Goal: Use online tool/utility: Utilize a website feature to perform a specific function

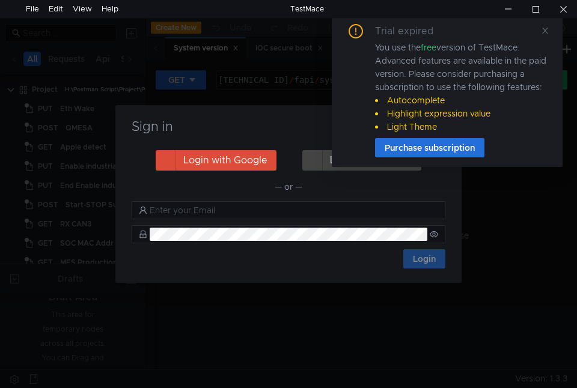
click at [533, 40] on div "Trial expired You use the free version of TestMace. Advanced features are avail…" at bounding box center [447, 90] width 202 height 133
click at [545, 27] on icon at bounding box center [545, 30] width 8 height 8
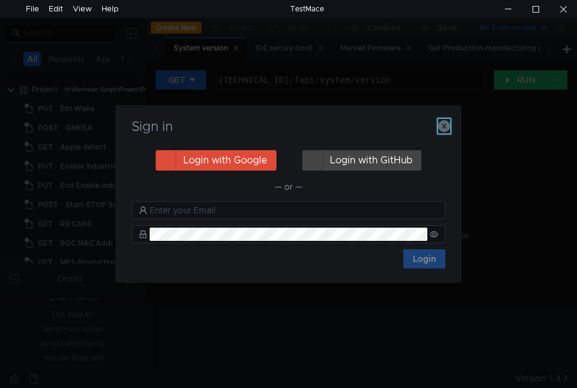
click at [443, 123] on icon "button" at bounding box center [444, 126] width 12 height 12
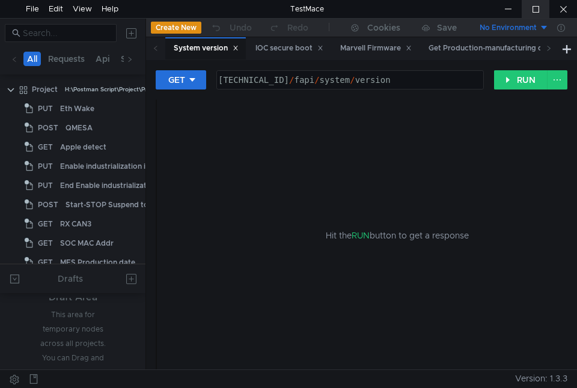
click at [538, 8] on div at bounding box center [535, 9] width 28 height 18
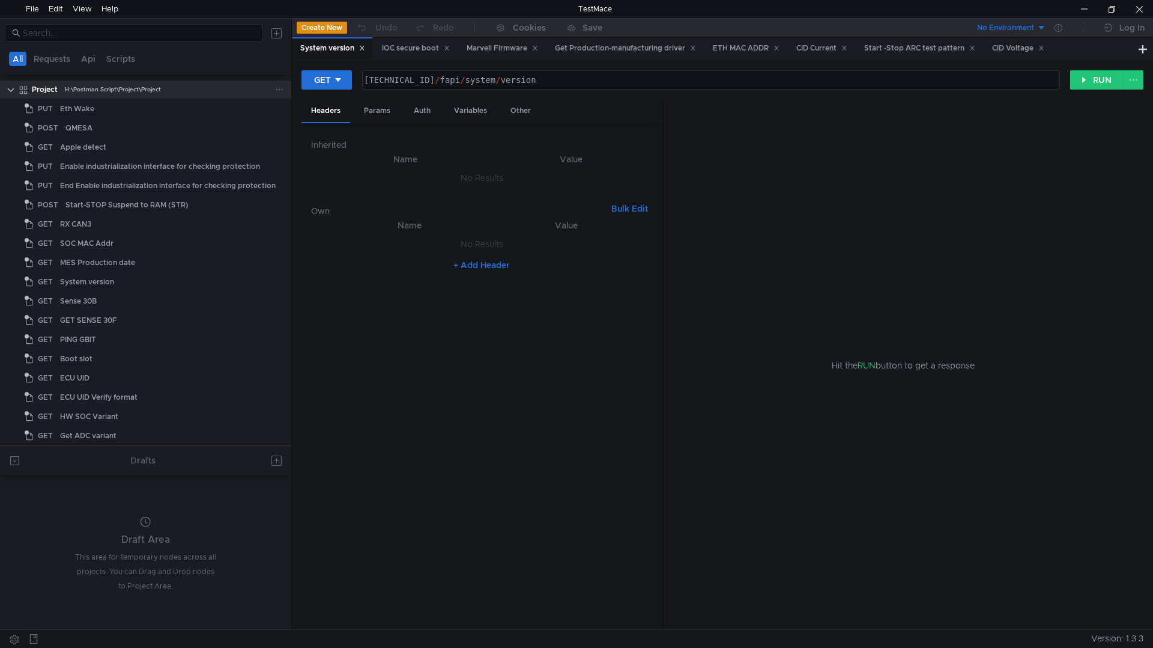
click at [141, 93] on div "H:\Postman Script\Project\Project" at bounding box center [113, 89] width 96 height 18
click at [334, 28] on button "Create New" at bounding box center [322, 28] width 50 height 12
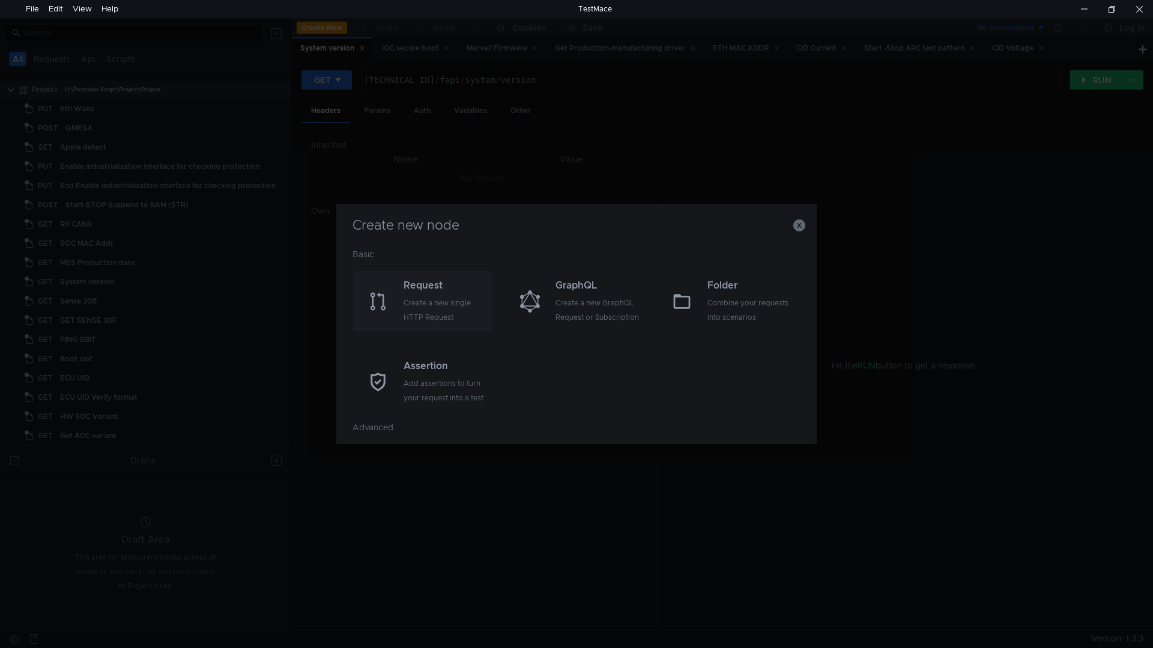
click at [416, 304] on div "Create a new single HTTP Request" at bounding box center [447, 310] width 86 height 29
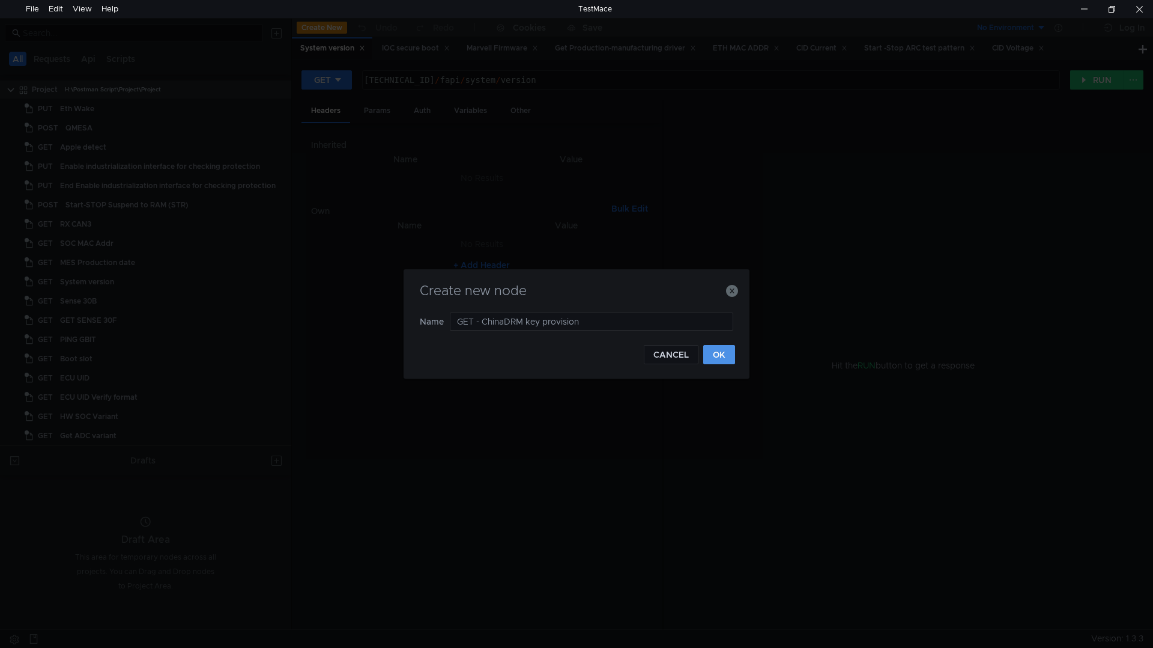
type input "GET - ChinaDRM key provision"
click at [576, 353] on button "OK" at bounding box center [719, 354] width 32 height 19
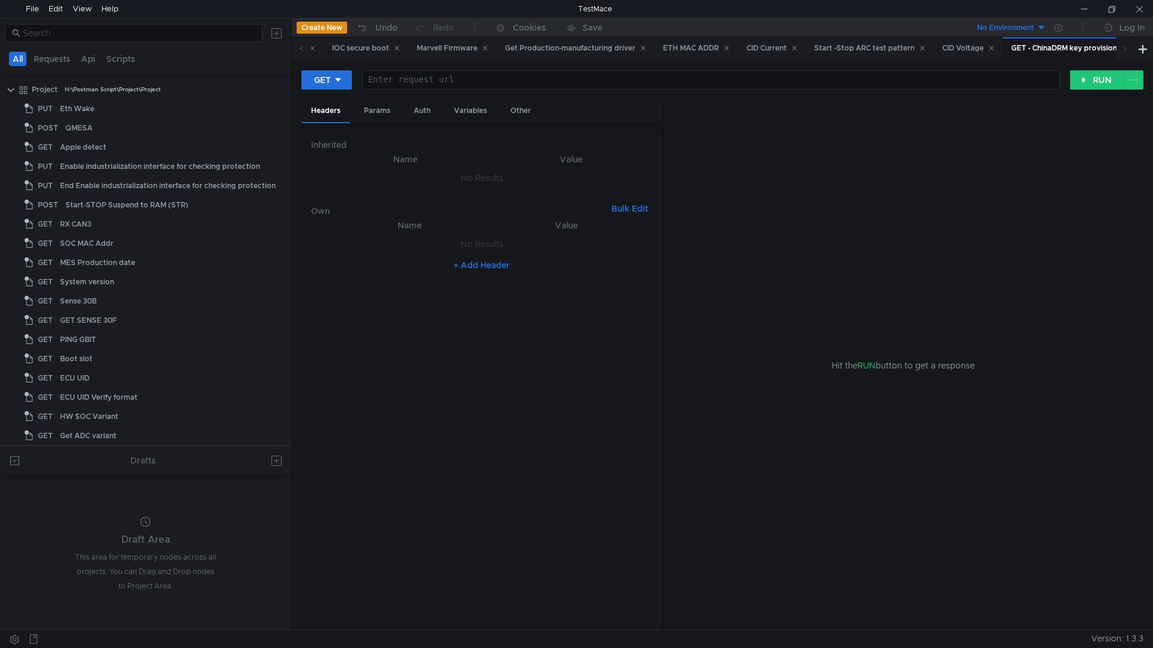
click at [482, 84] on div at bounding box center [710, 89] width 697 height 29
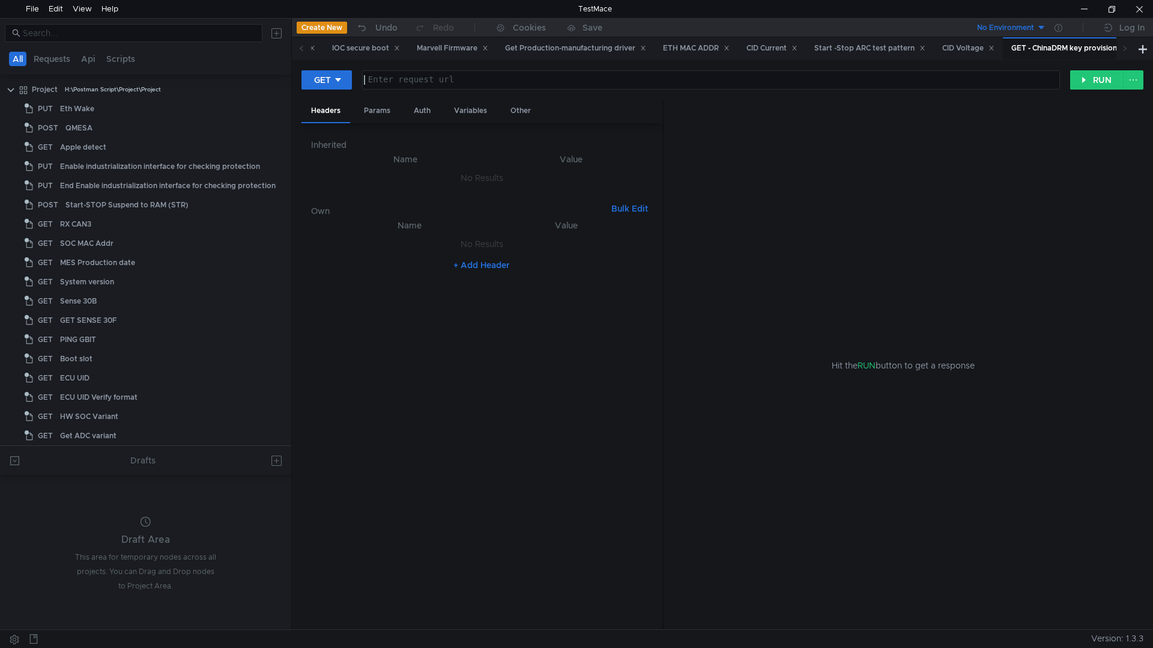
paste textarea "http://$(dm_cmd_DUT_IP):8080/fapi/chinadrm/provision"
click at [478, 77] on div "http:// $(dm_cmd_DUT_IP):8080 / fapi / chinadrm / provision" at bounding box center [710, 89] width 697 height 29
type textarea "160.48.199.99:8080/fapi/chinadrm/provision"
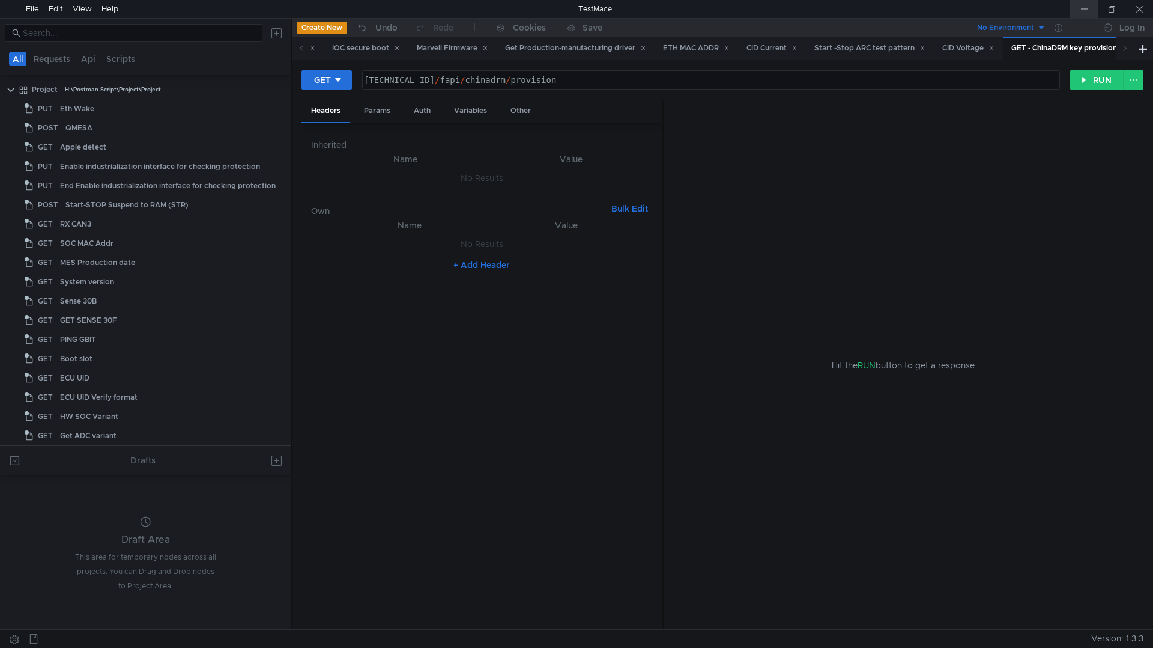
click at [576, 8] on div at bounding box center [1085, 9] width 28 height 18
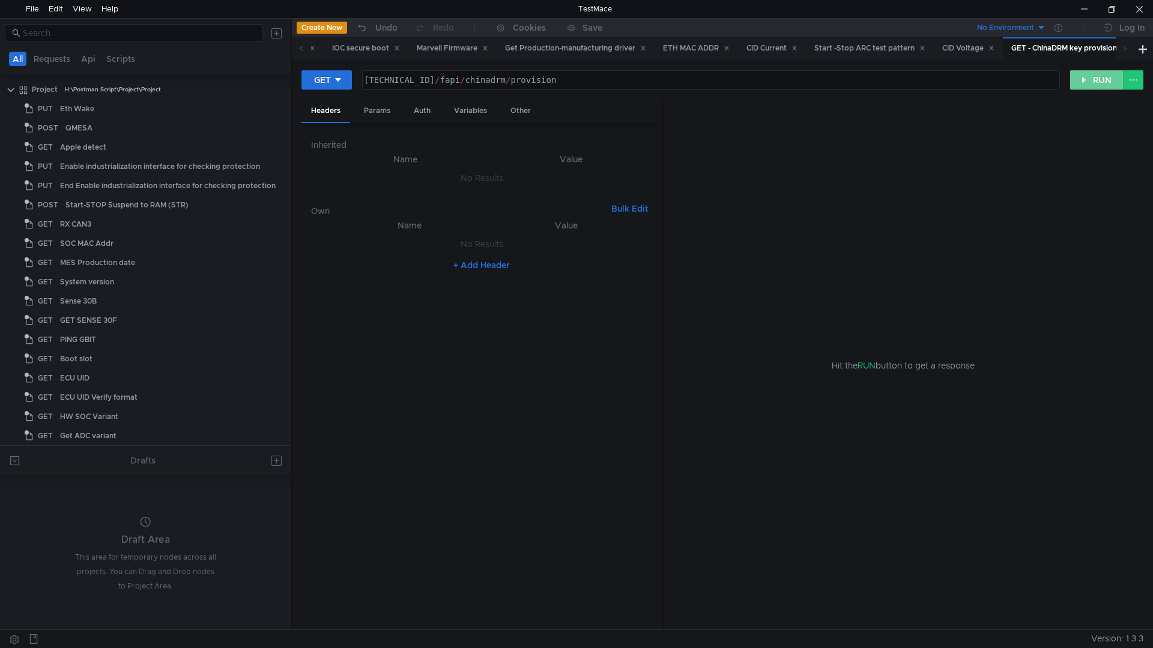
click at [576, 83] on button "RUN" at bounding box center [1097, 79] width 53 height 19
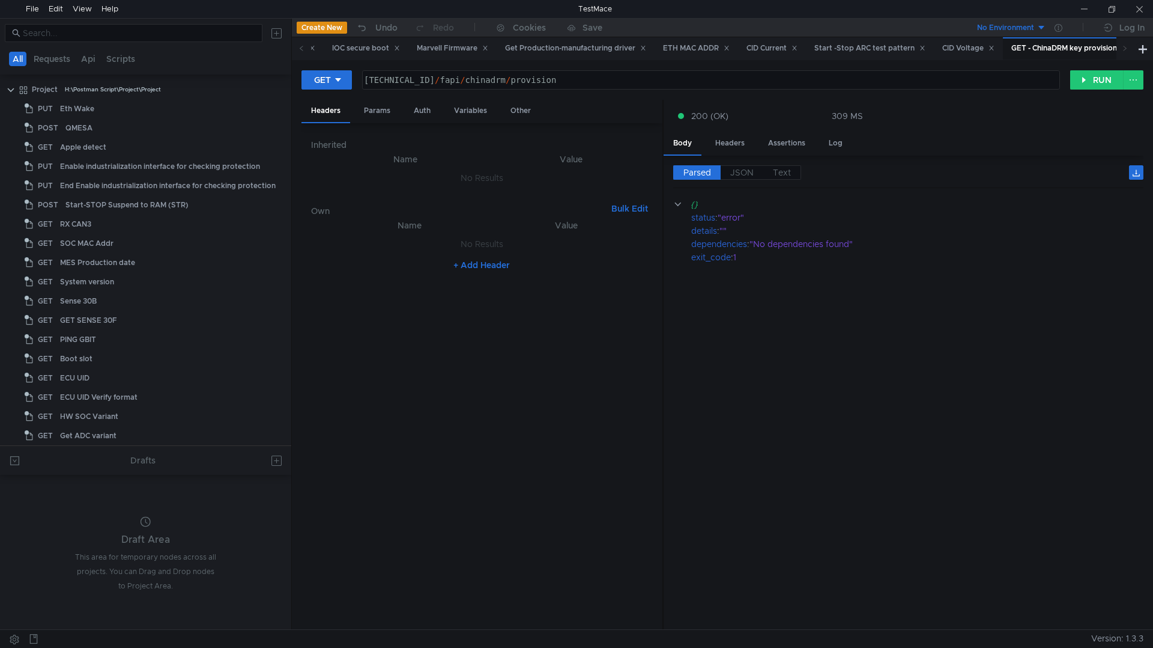
scroll to position [0, 5]
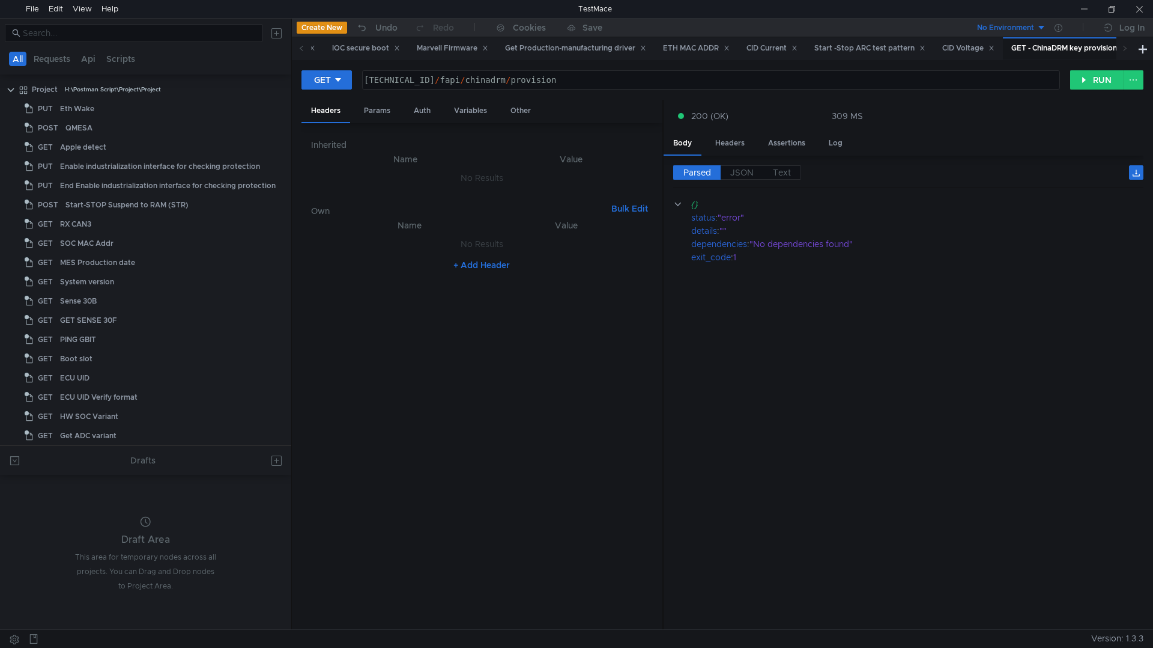
scroll to position [0, 5]
click at [1095, 4] on div at bounding box center [1085, 9] width 28 height 18
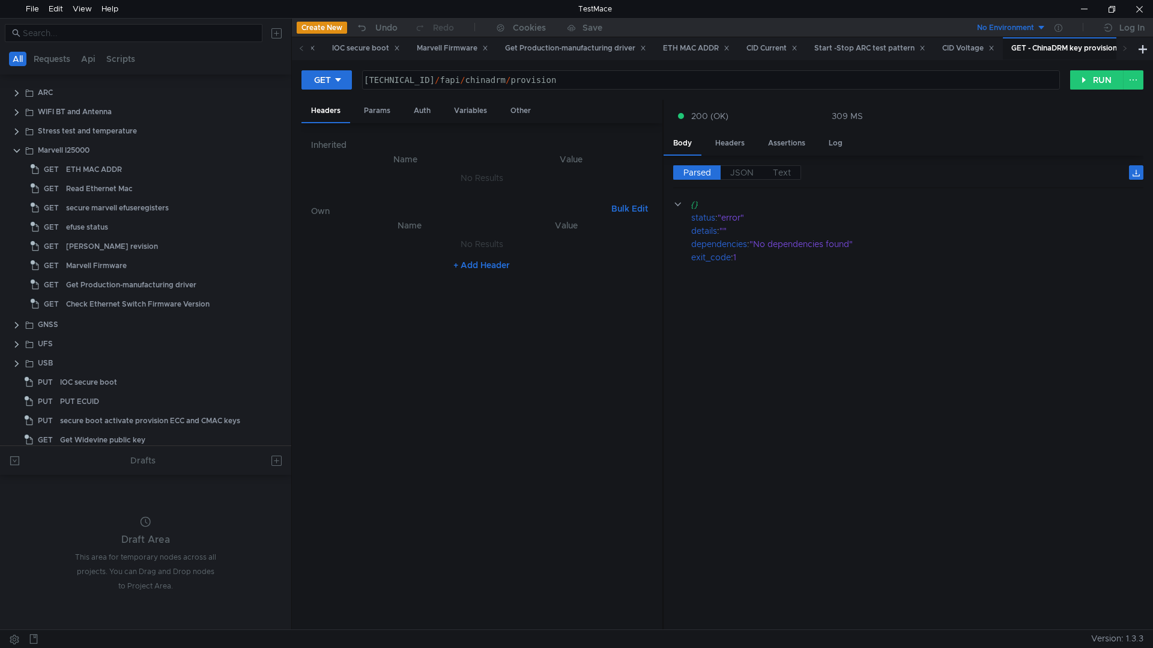
scroll to position [601, 0]
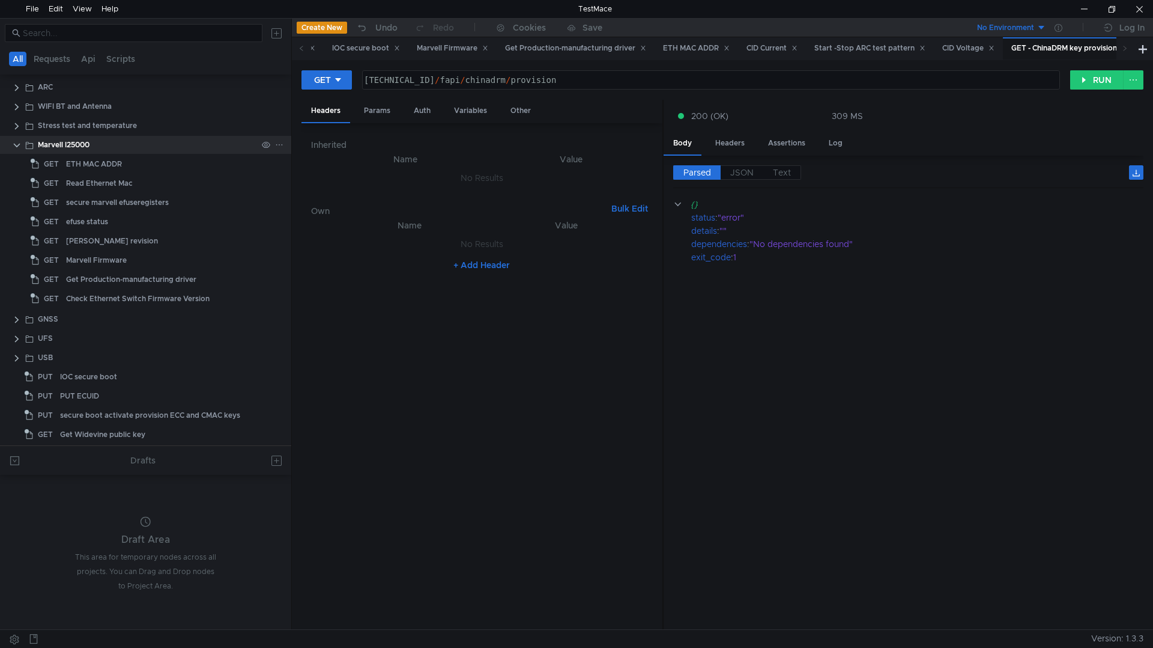
click at [14, 146] on clr-icon at bounding box center [17, 146] width 10 height 10
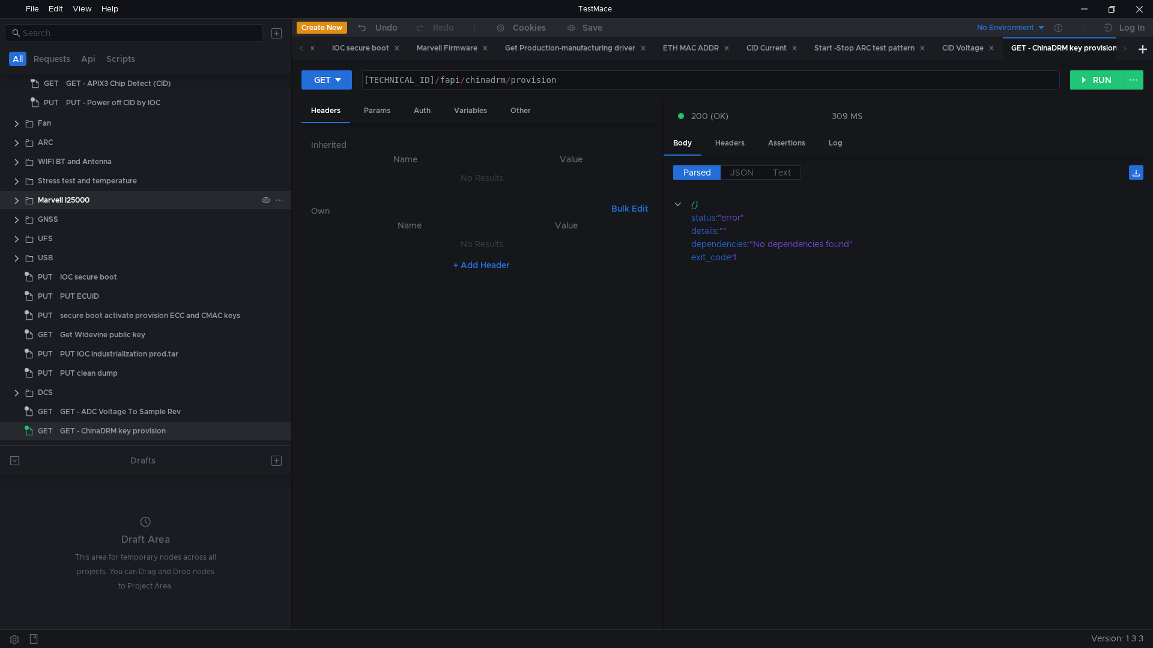
scroll to position [542, 0]
click at [14, 163] on clr-icon at bounding box center [17, 165] width 10 height 10
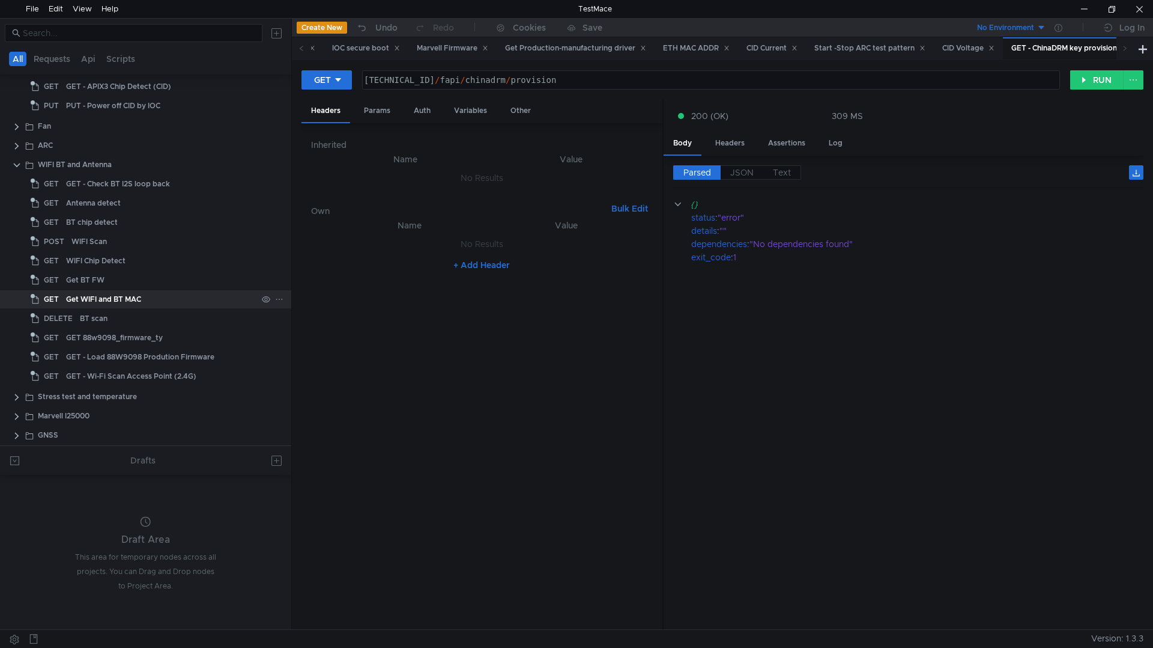
click at [159, 294] on div "Get WIFI and BT MAC" at bounding box center [161, 299] width 191 height 18
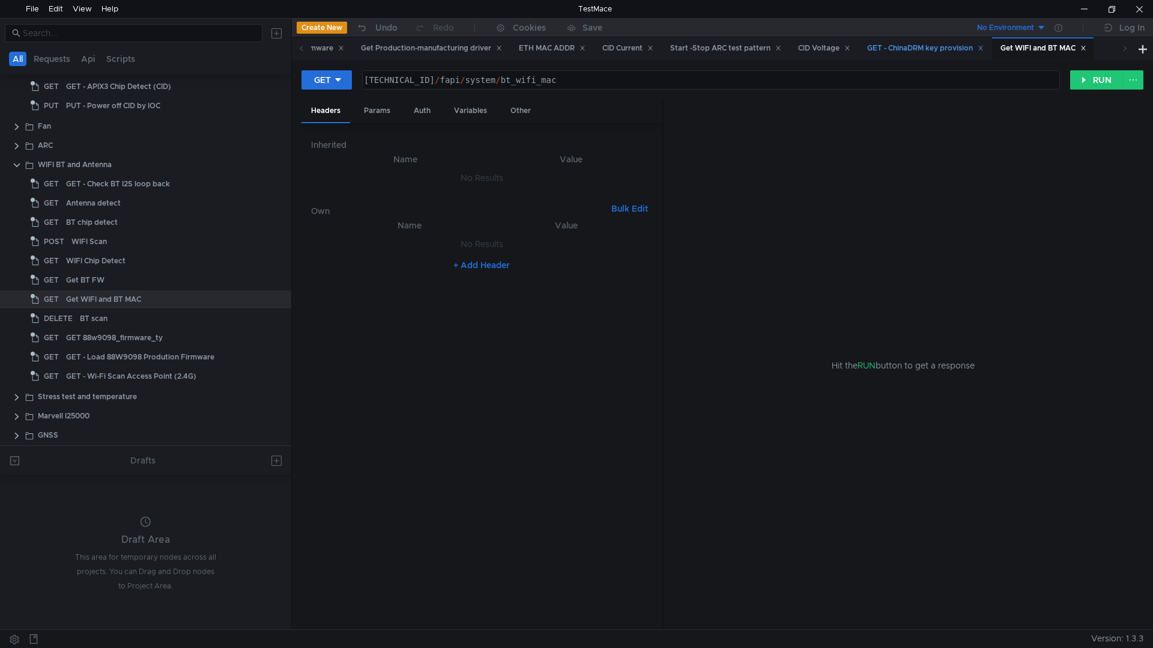
click at [983, 47] on icon at bounding box center [981, 48] width 4 height 4
click at [851, 46] on icon at bounding box center [848, 48] width 6 height 6
click at [780, 48] on icon at bounding box center [778, 48] width 4 height 4
click at [848, 47] on icon at bounding box center [845, 48] width 6 height 6
click at [779, 47] on icon at bounding box center [776, 48] width 4 height 4
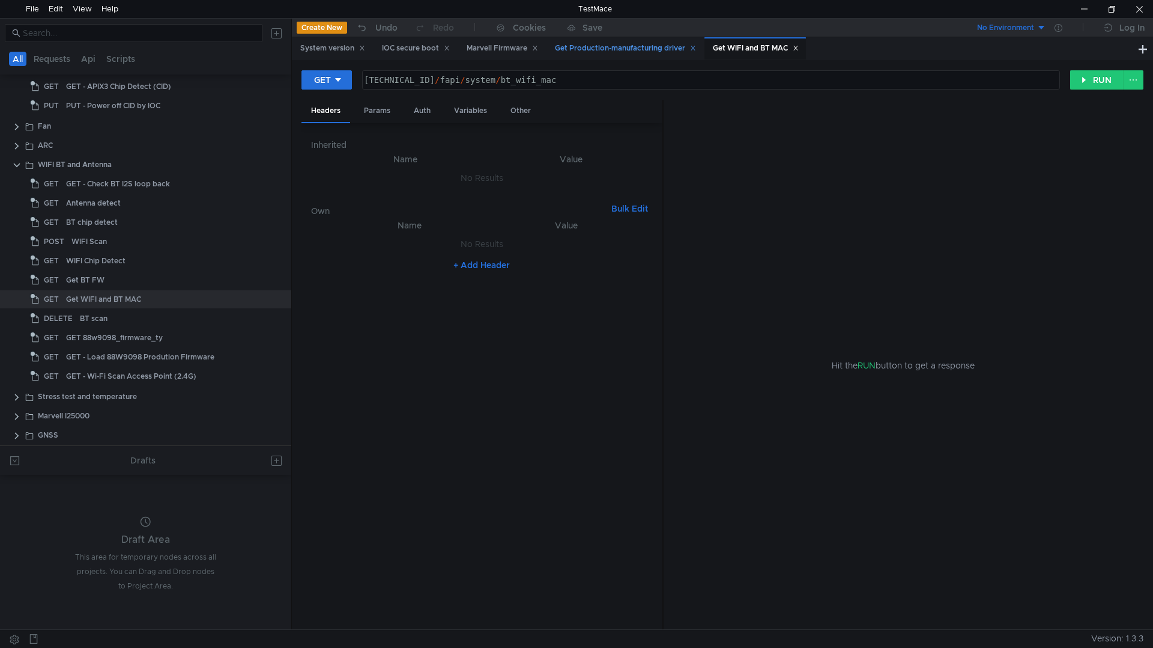
click at [703, 47] on div "Get Production-manufacturing driver" at bounding box center [625, 48] width 157 height 22
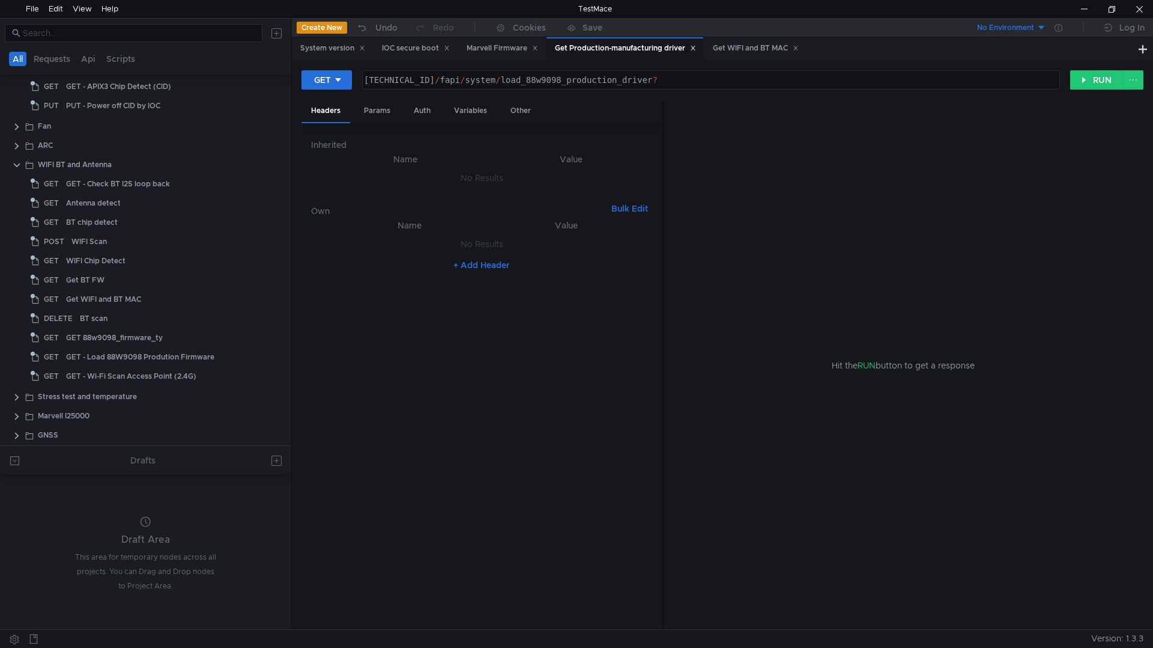
click at [696, 44] on div "Get Production-manufacturing driver" at bounding box center [625, 48] width 141 height 13
click at [538, 49] on icon at bounding box center [535, 48] width 6 height 6
click at [608, 46] on icon at bounding box center [605, 48] width 6 height 6
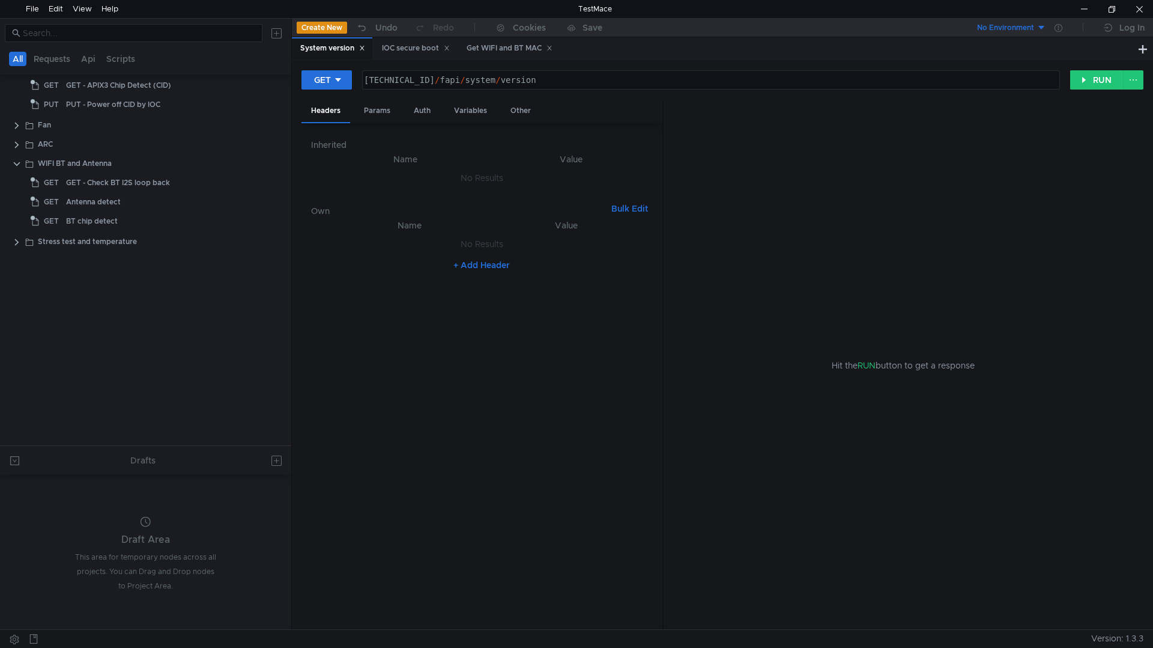
scroll to position [11, 0]
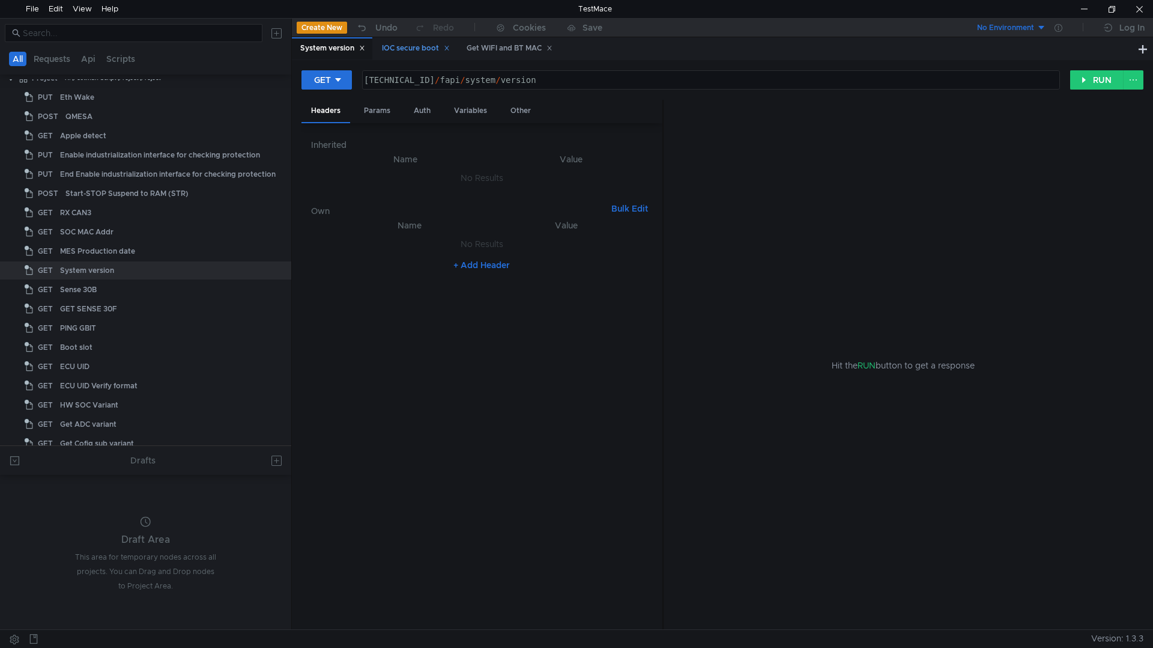
click at [449, 47] on icon at bounding box center [447, 48] width 6 height 6
click at [365, 47] on icon at bounding box center [362, 48] width 6 height 6
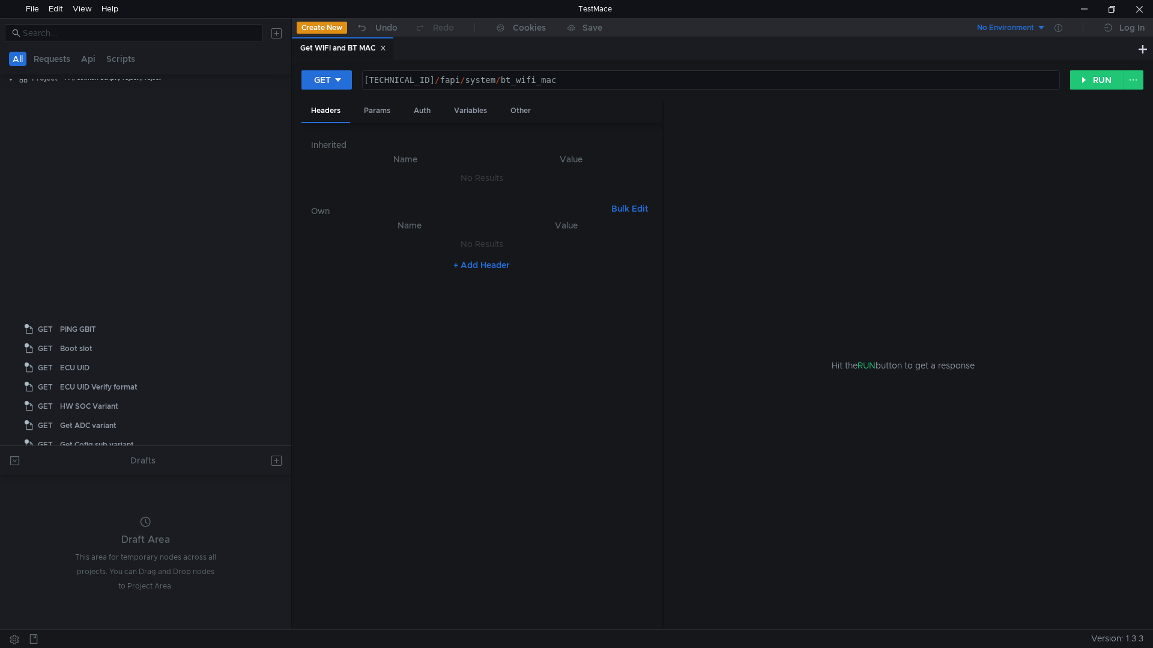
scroll to position [571, 0]
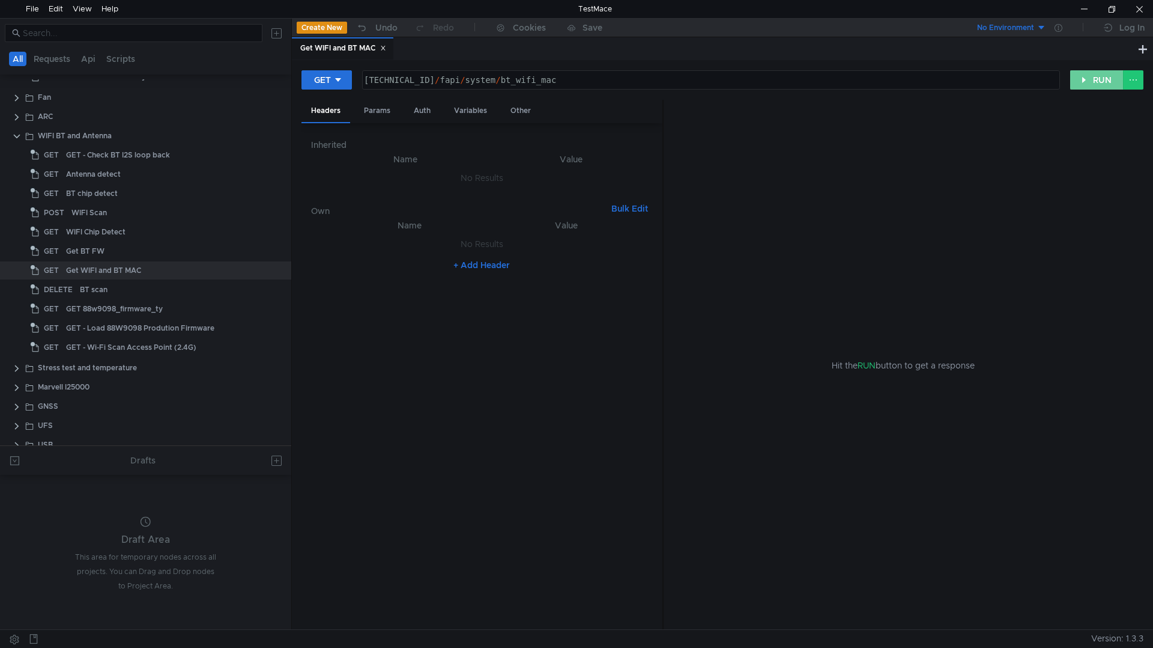
click at [1077, 87] on button "RUN" at bounding box center [1097, 79] width 53 height 19
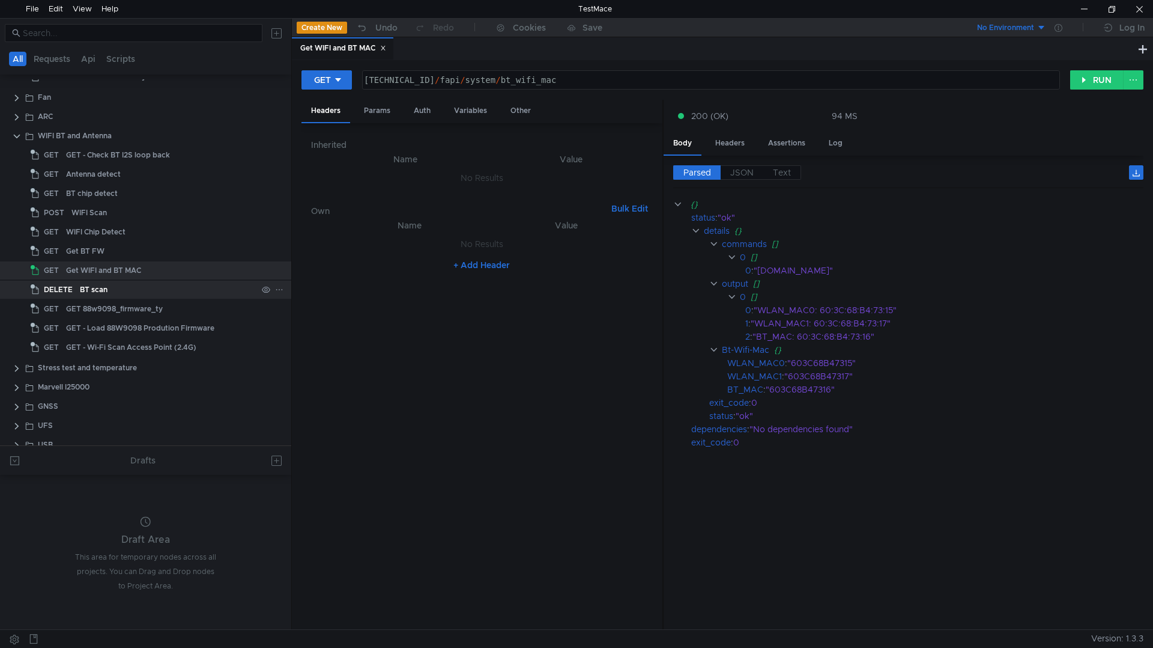
click at [94, 289] on div "BT scan" at bounding box center [94, 290] width 28 height 18
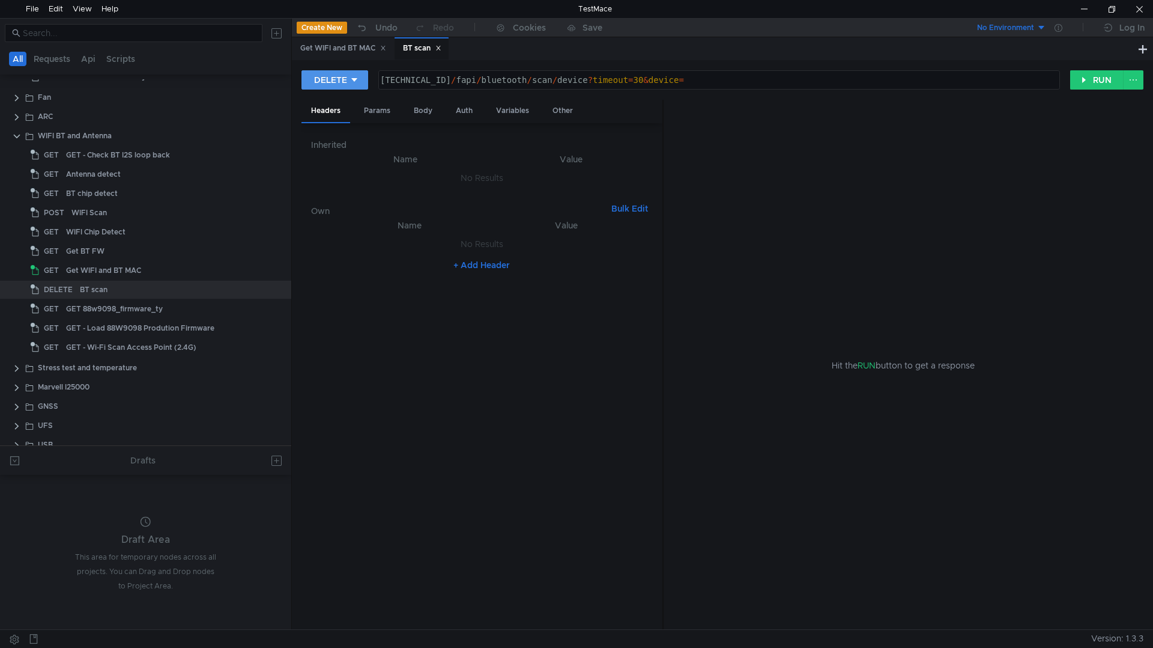
click at [351, 78] on icon at bounding box center [354, 80] width 8 height 8
click at [337, 120] on li "POST" at bounding box center [335, 124] width 66 height 19
click at [1096, 77] on button "RUN" at bounding box center [1097, 79] width 53 height 19
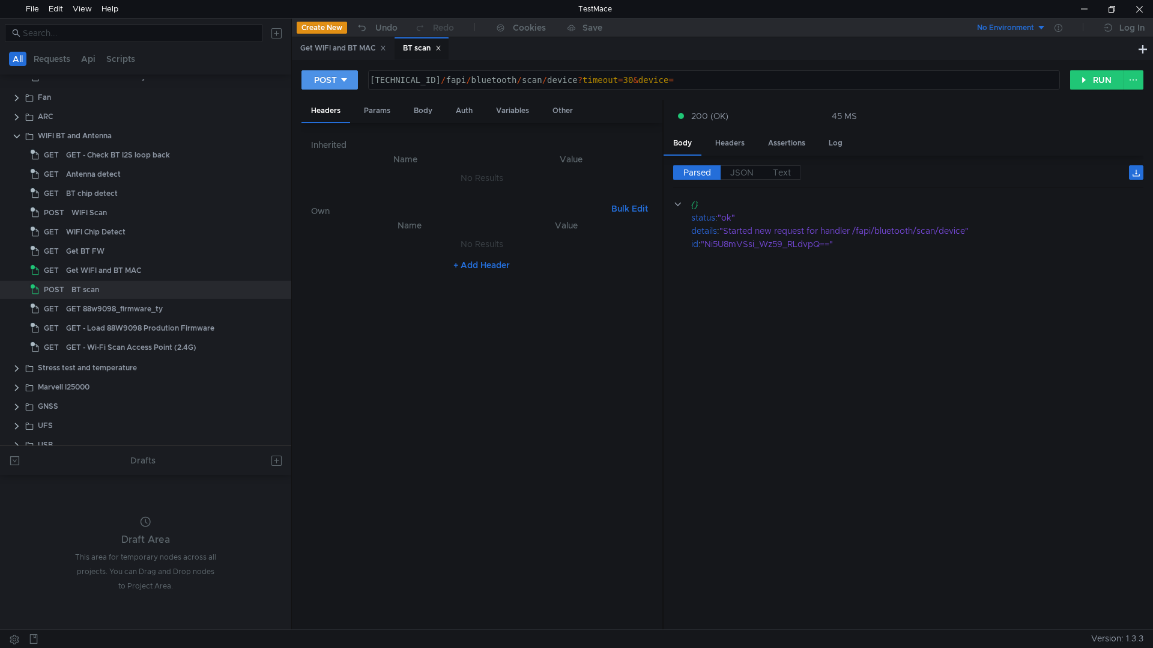
click at [345, 83] on icon at bounding box center [344, 80] width 8 height 8
click at [329, 107] on li "GET" at bounding box center [330, 105] width 56 height 19
click at [1090, 83] on button "RUN" at bounding box center [1097, 79] width 53 height 19
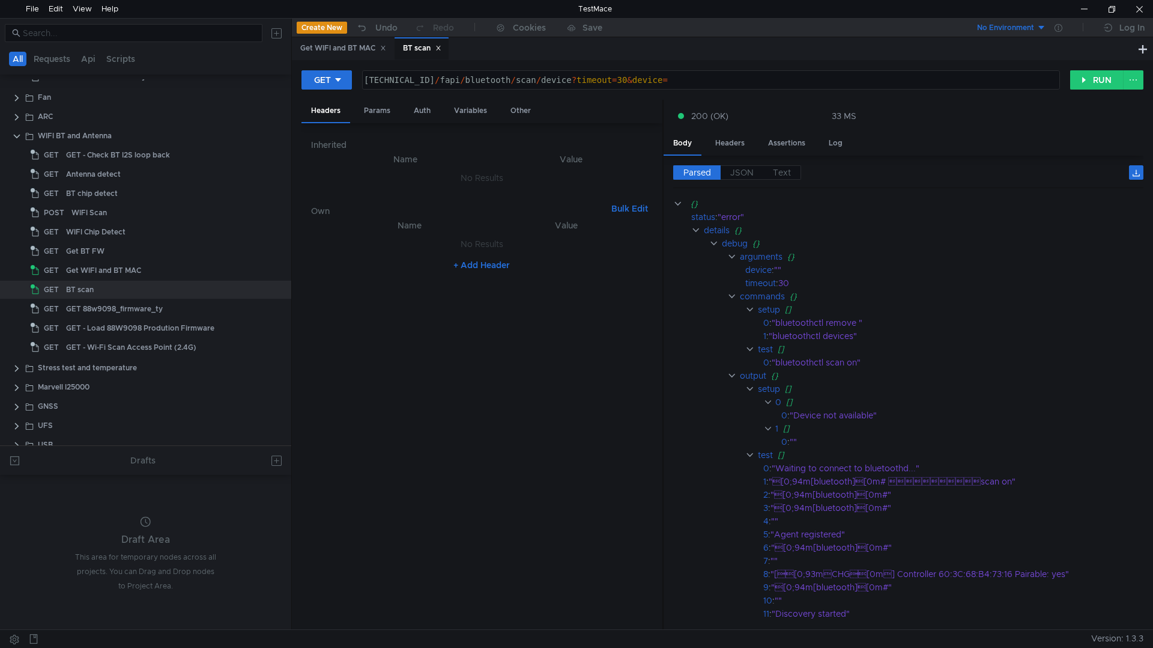
scroll to position [0, 0]
click at [715, 80] on div "160.48.199.99:8080 / fapi / bluetooth / scan / device ? timeout = 30 & device =" at bounding box center [710, 89] width 697 height 29
drag, startPoint x: 582, startPoint y: 259, endPoint x: 545, endPoint y: 307, distance: 60.8
click at [563, 284] on nz-table "Name Value No Results + Add Header" at bounding box center [482, 419] width 342 height 402
click at [341, 77] on icon at bounding box center [338, 80] width 8 height 8
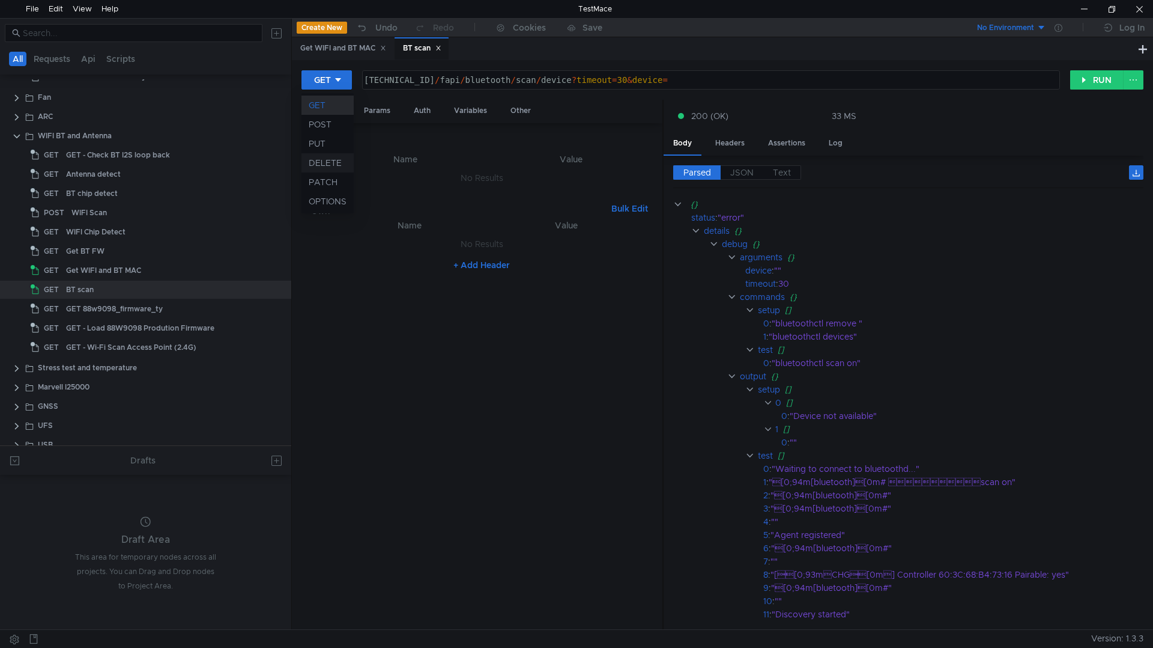
click at [339, 160] on li "DELETE" at bounding box center [328, 162] width 52 height 19
click at [1095, 84] on button "RUN" at bounding box center [1097, 79] width 53 height 19
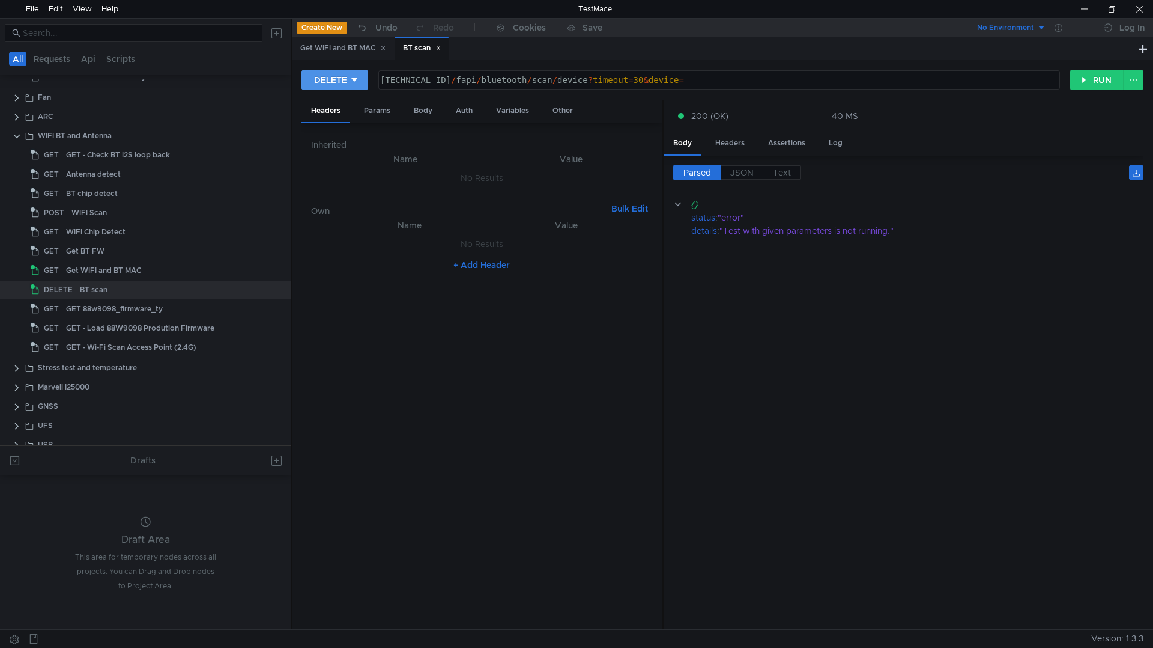
click at [357, 83] on icon at bounding box center [354, 80] width 8 height 8
click at [342, 118] on li "POST" at bounding box center [335, 124] width 66 height 19
click at [1106, 85] on button "RUN" at bounding box center [1097, 79] width 53 height 19
click at [341, 79] on icon at bounding box center [344, 80] width 8 height 8
click at [330, 109] on li "GET" at bounding box center [330, 105] width 56 height 19
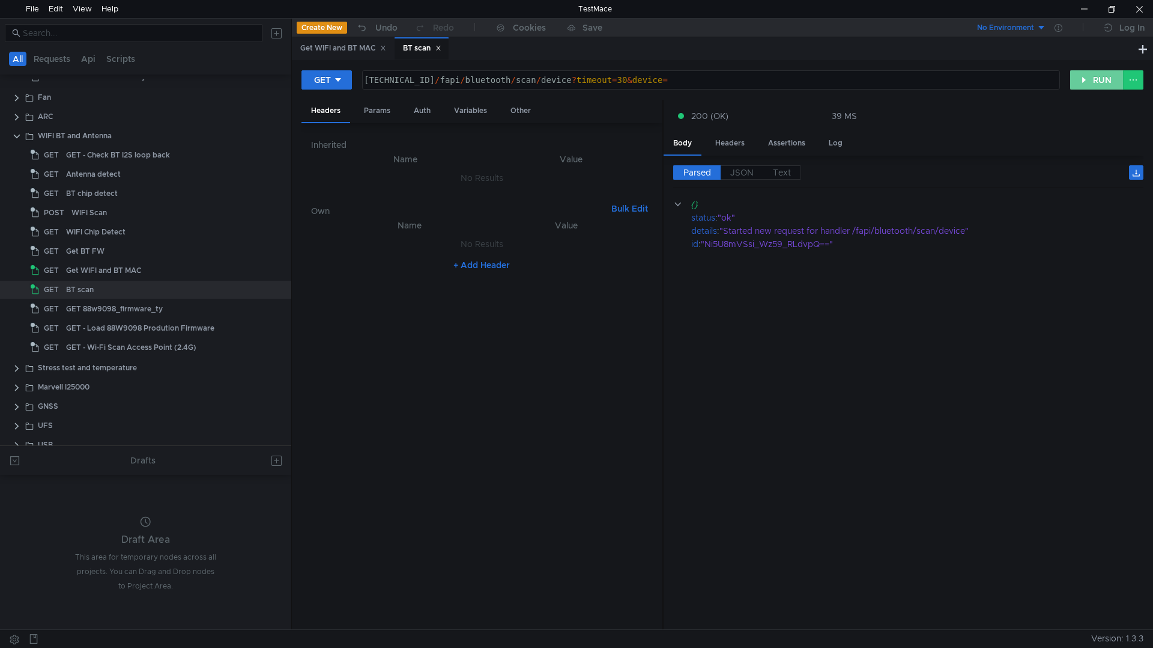
click at [1081, 79] on button "RUN" at bounding box center [1097, 79] width 53 height 19
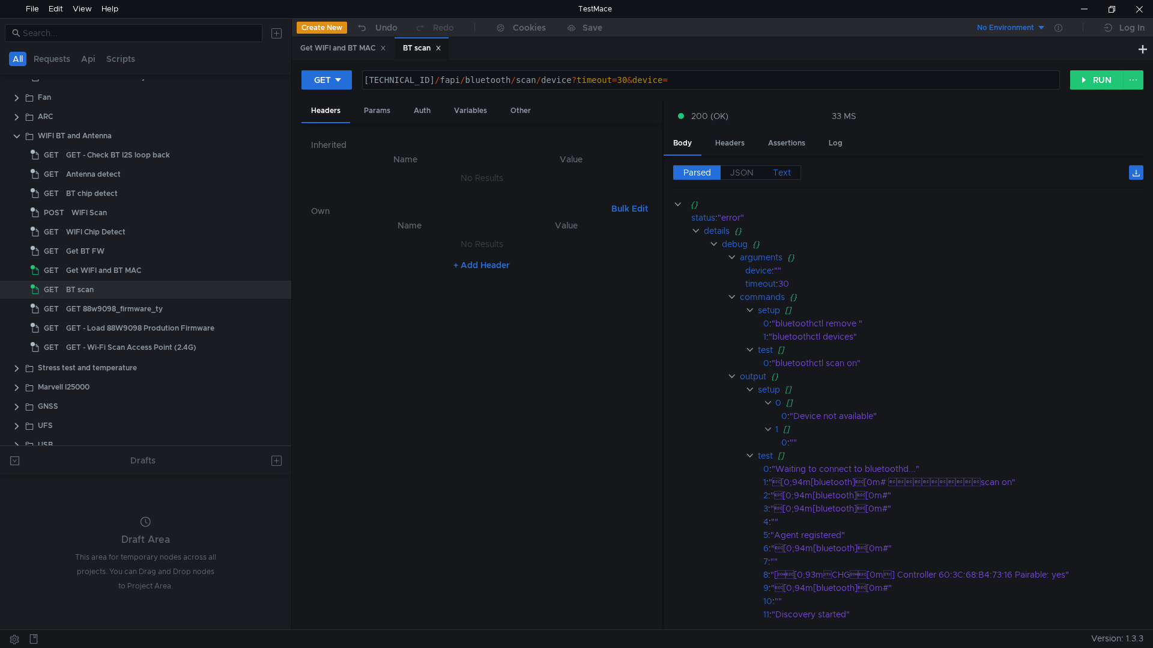
click at [782, 175] on span "Text" at bounding box center [782, 172] width 18 height 11
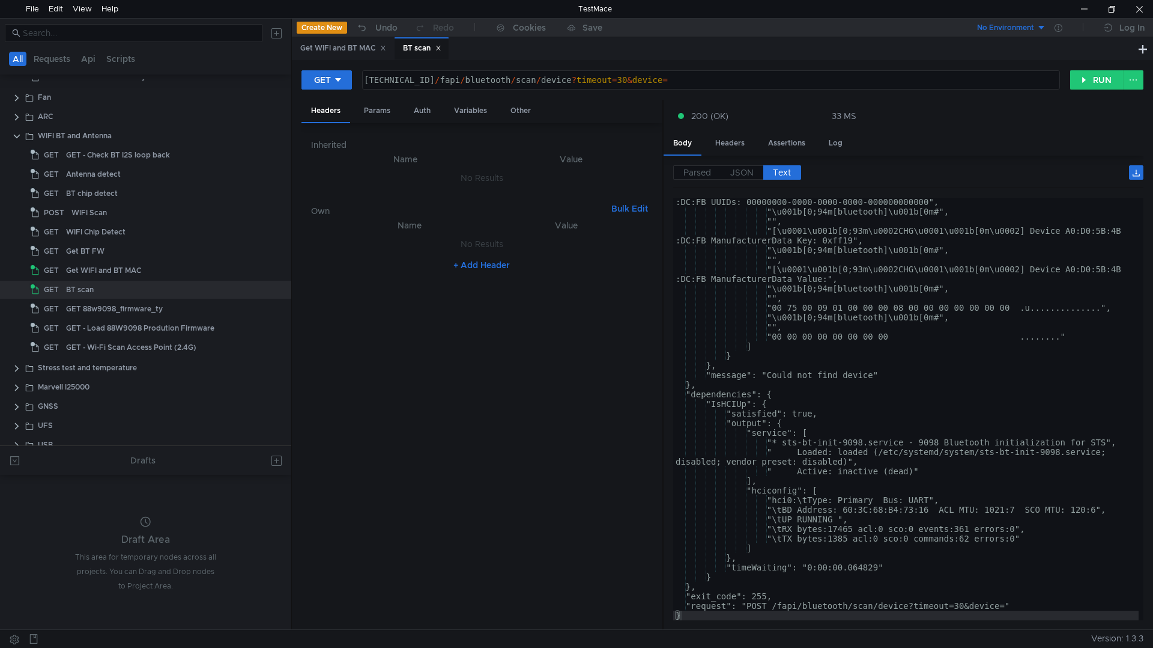
scroll to position [981, 0]
click at [729, 76] on div "160.48.199.99:8080 / fapi / bluetooth / scan / device ? timeout = 30 & device =" at bounding box center [710, 89] width 697 height 29
type textarea "160.48.199.99:8080/fapi/bluetooth/scan/device?timeout=30&device=A0:46:5A:30:"
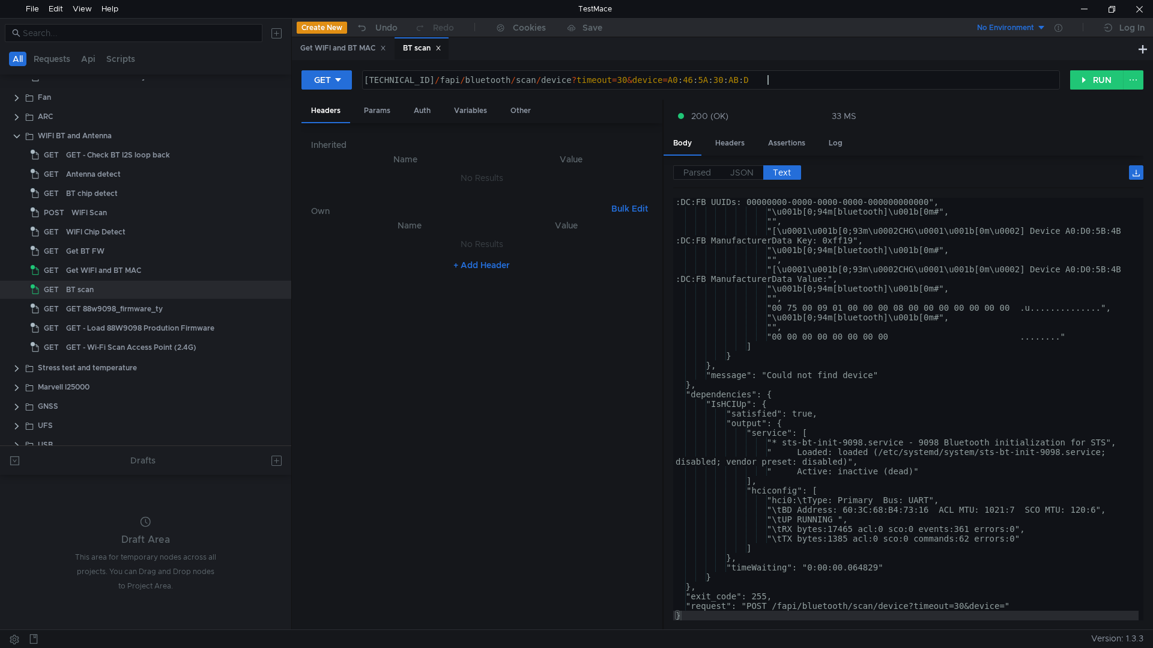
scroll to position [0, 29]
type textarea "[TECHNICAL_ID]/fapi/bluetooth/scan/device?timeout=30&device=A0:46:5A:30:AB:D3"
click at [339, 79] on icon at bounding box center [338, 80] width 6 height 4
click at [332, 121] on li "POST" at bounding box center [328, 124] width 52 height 19
click at [1099, 82] on button "RUN" at bounding box center [1097, 79] width 53 height 19
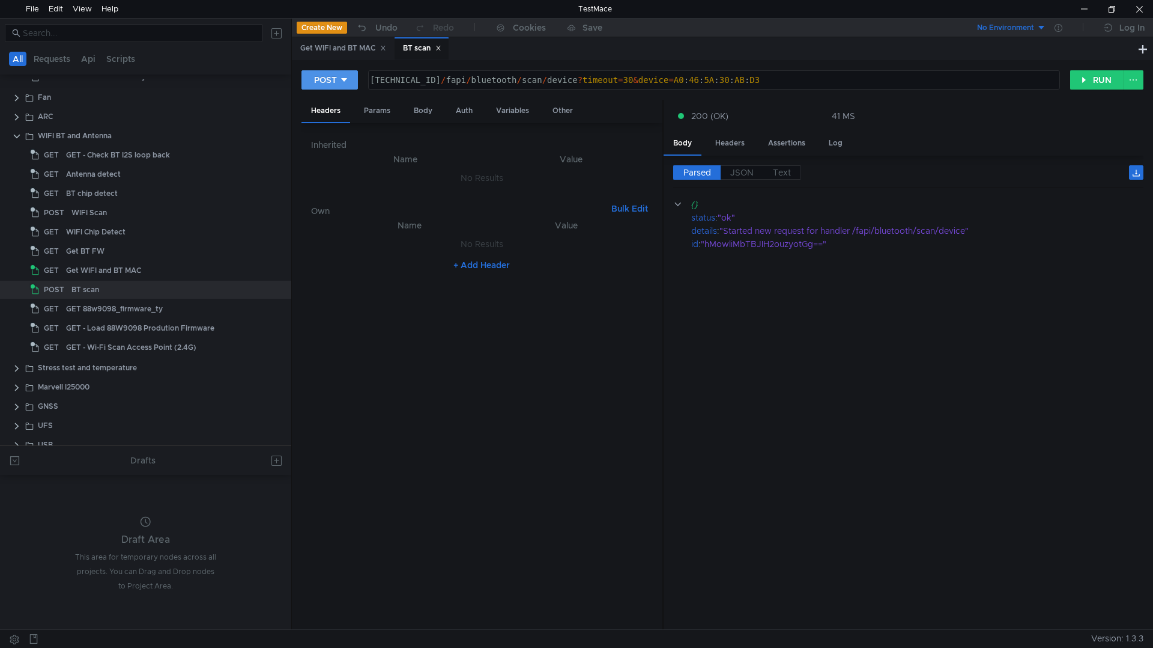
click at [354, 80] on button "POST" at bounding box center [330, 79] width 56 height 19
click at [311, 105] on li "GET" at bounding box center [330, 105] width 56 height 19
click at [1083, 87] on button "RUN" at bounding box center [1097, 79] width 53 height 19
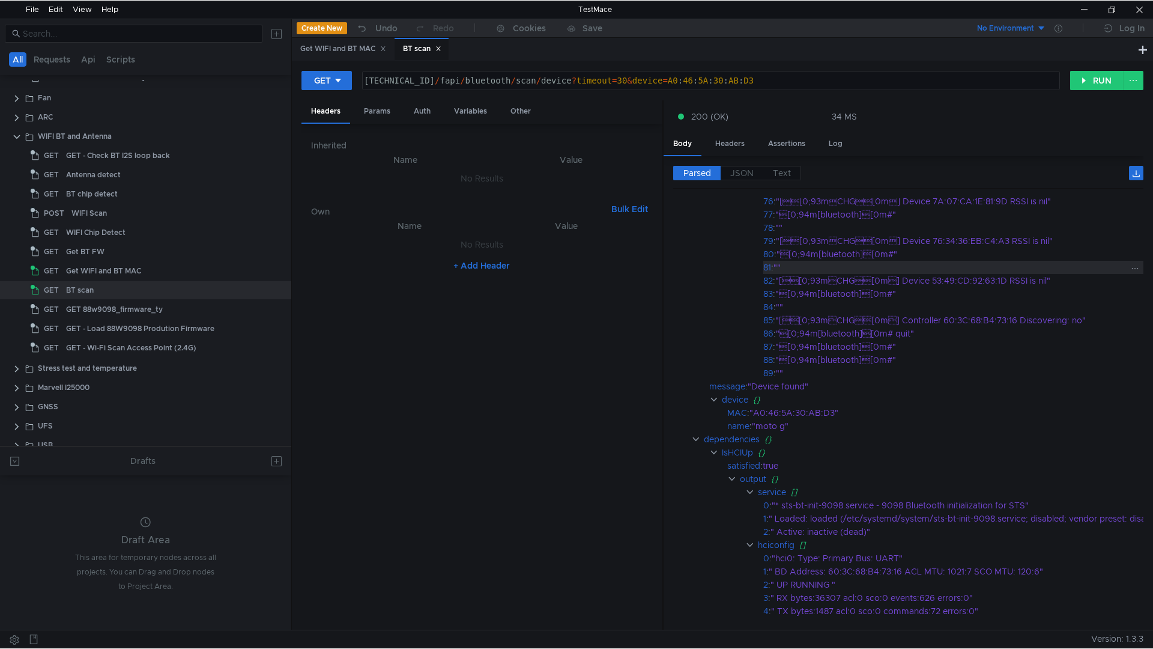
scroll to position [1442, 0]
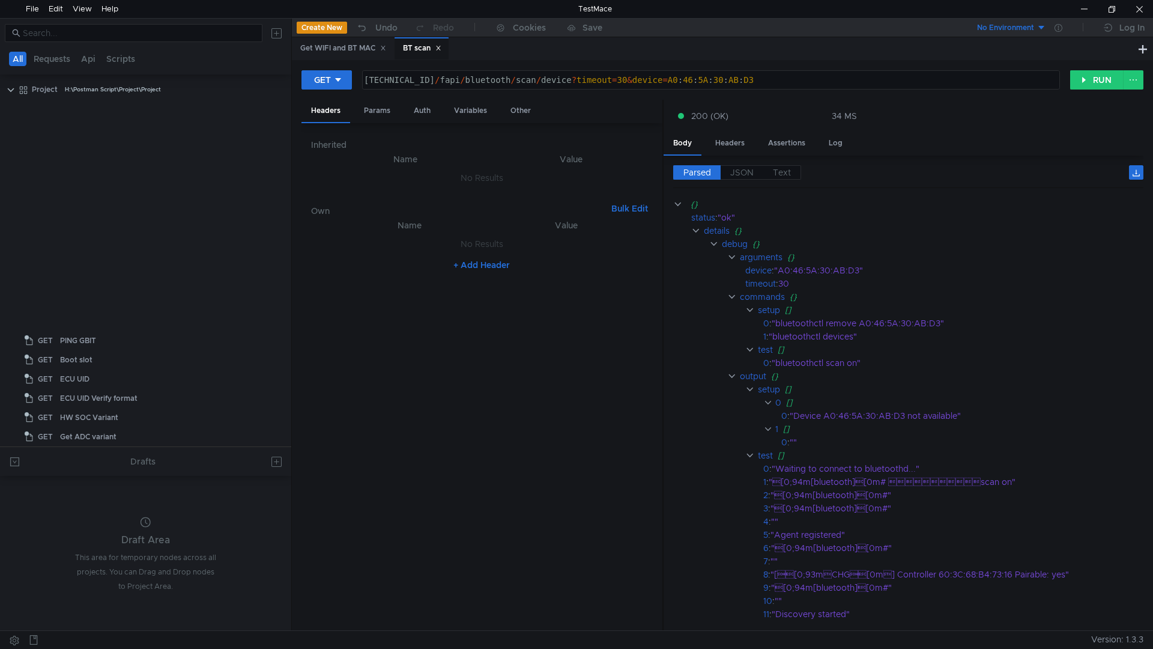
scroll to position [0, 29]
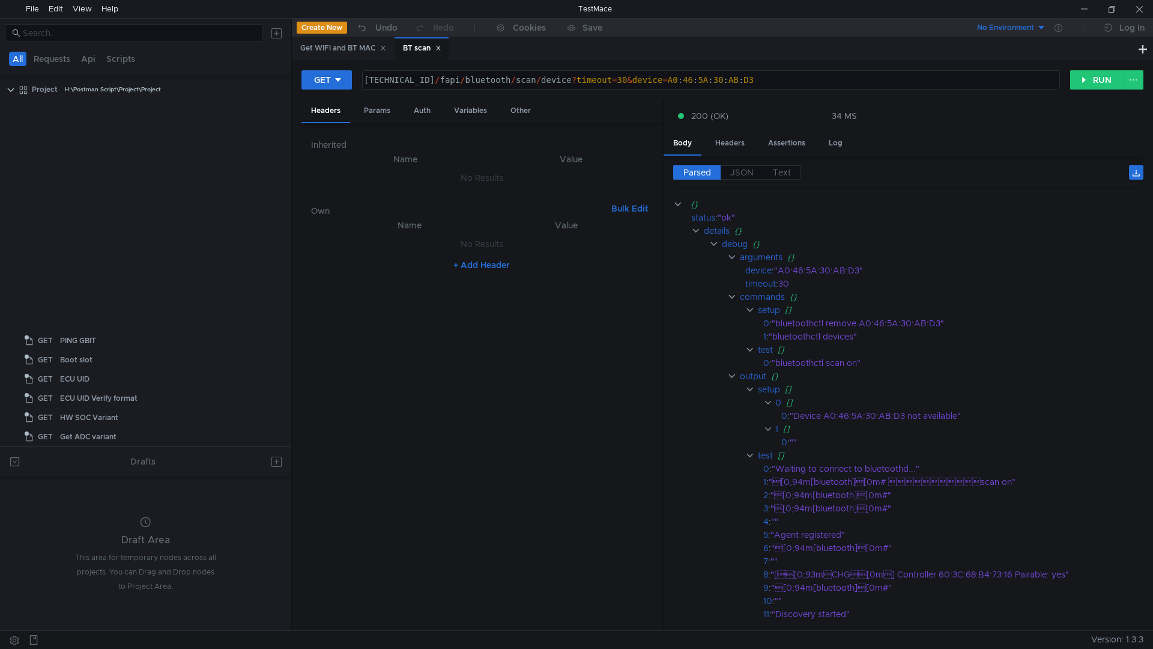
scroll to position [0, 29]
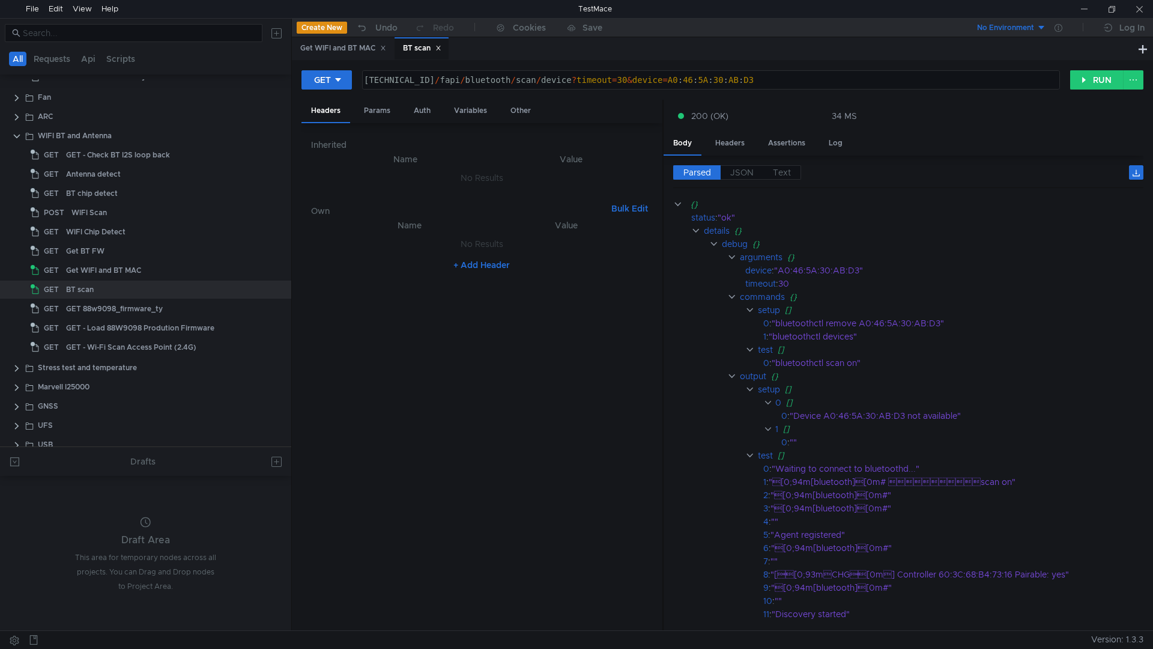
click at [998, 115] on div "200 (OK) 34 MS" at bounding box center [903, 115] width 461 height 13
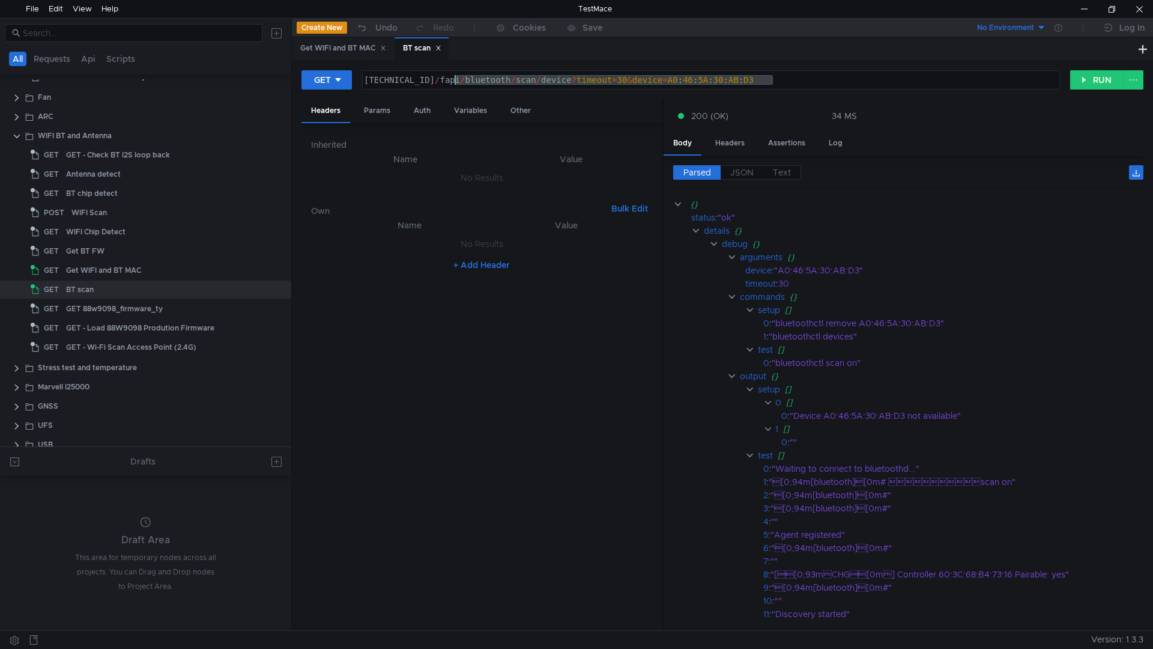
drag, startPoint x: 815, startPoint y: 77, endPoint x: 457, endPoint y: 76, distance: 358.6
click at [457, 76] on div "160.48.199.99:8080 / fapi / bluetooth / scan / device ? timeout = 30 & device =…" at bounding box center [710, 89] width 697 height 29
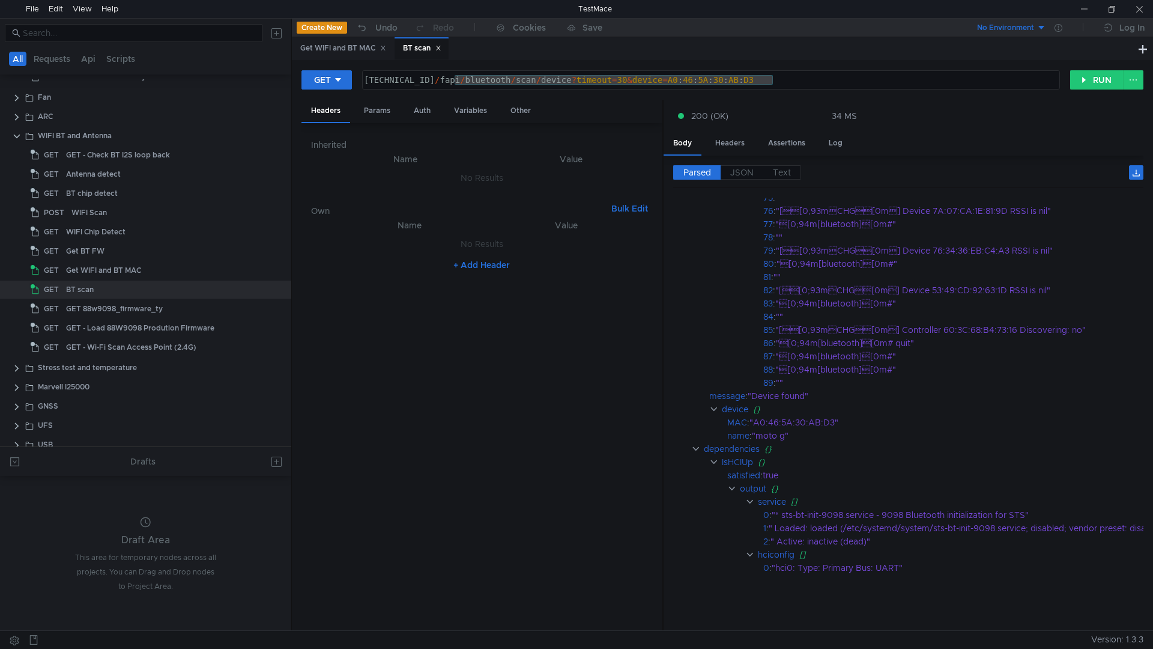
scroll to position [1382, 0]
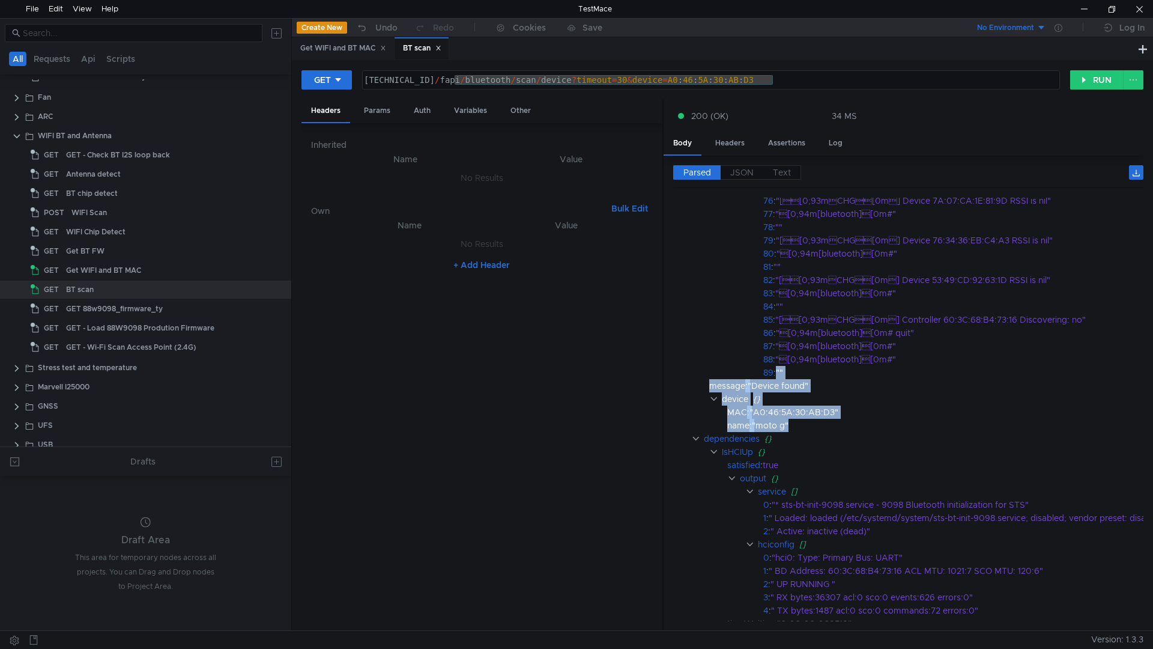
drag, startPoint x: 824, startPoint y: 428, endPoint x: 693, endPoint y: 378, distance: 140.3
click at [693, 378] on div "71 : "[0;94m[bluetooth][0m#" 72 : "" 73 : "[[0;93mCHG[0m] Device 7A:07:…" at bounding box center [930, 392] width 515 height 529
drag, startPoint x: 726, startPoint y: 380, endPoint x: 710, endPoint y: 389, distance: 18.0
click at [710, 389] on div "message" at bounding box center [727, 385] width 36 height 13
drag, startPoint x: 795, startPoint y: 427, endPoint x: 710, endPoint y: 386, distance: 94.6
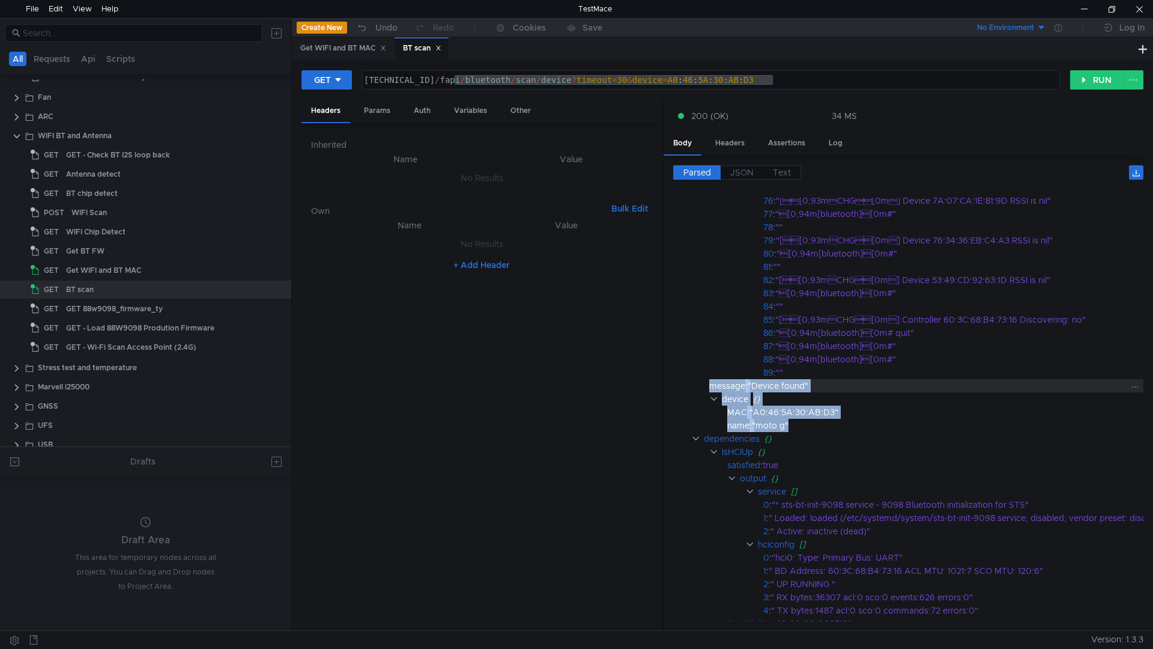
click at [710, 386] on div "71 : "[0;94m[bluetooth][0m#" 72 : "" 73 : "[[0;93mCHG[0m] Device 7A:07:…" at bounding box center [930, 392] width 515 height 529
copy div "message : "Device found" device {} MAC : "A0:46:5A:30:AB:D3" name : "moto g""
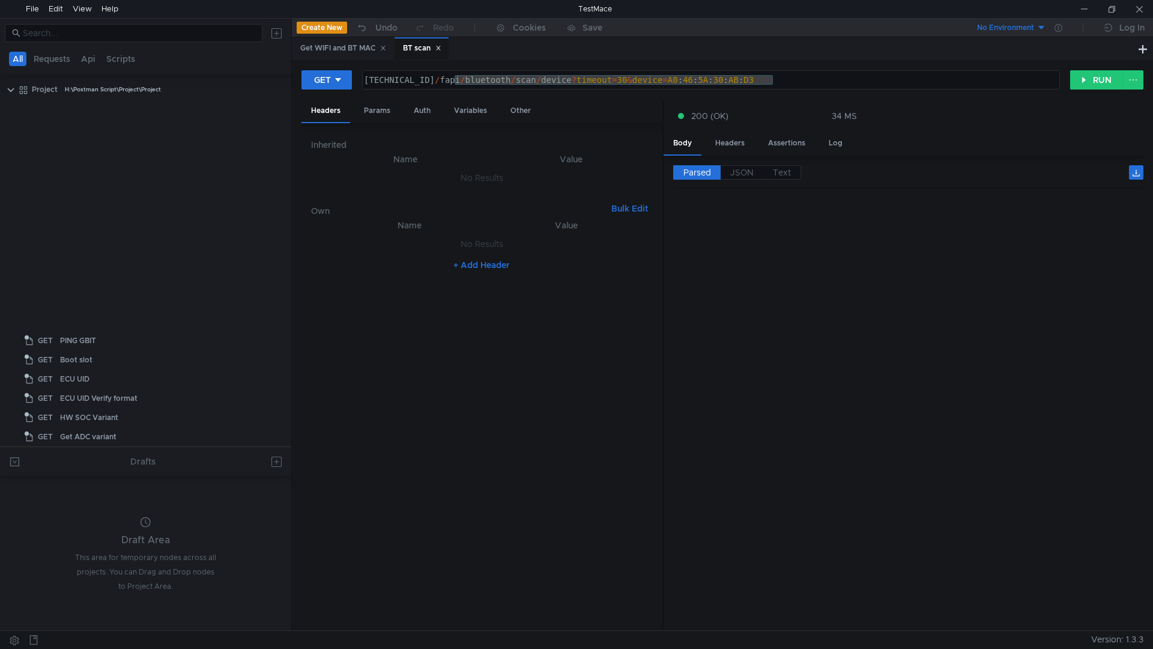
scroll to position [1382, 0]
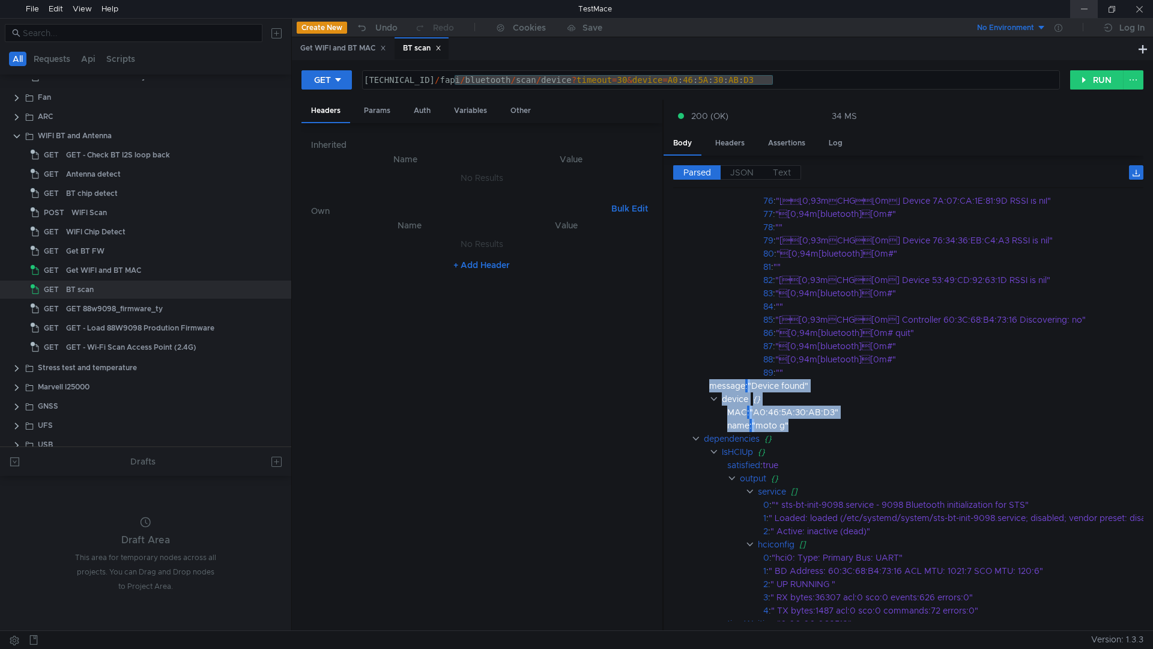
click at [1089, 3] on div at bounding box center [1085, 9] width 28 height 18
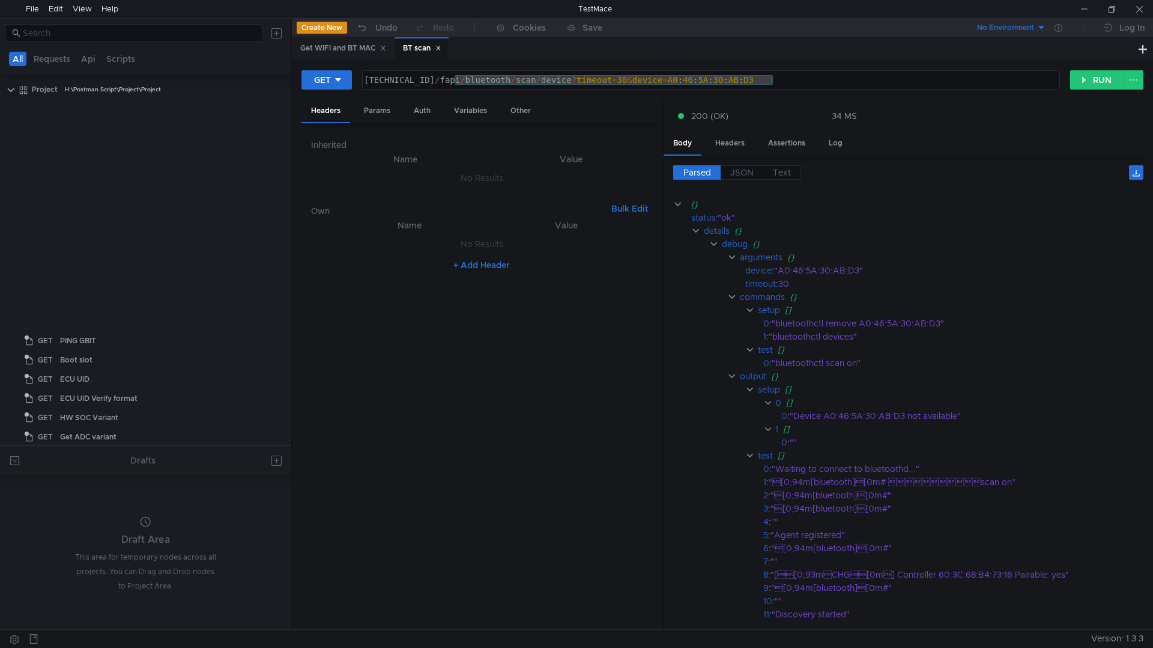
scroll to position [0, 29]
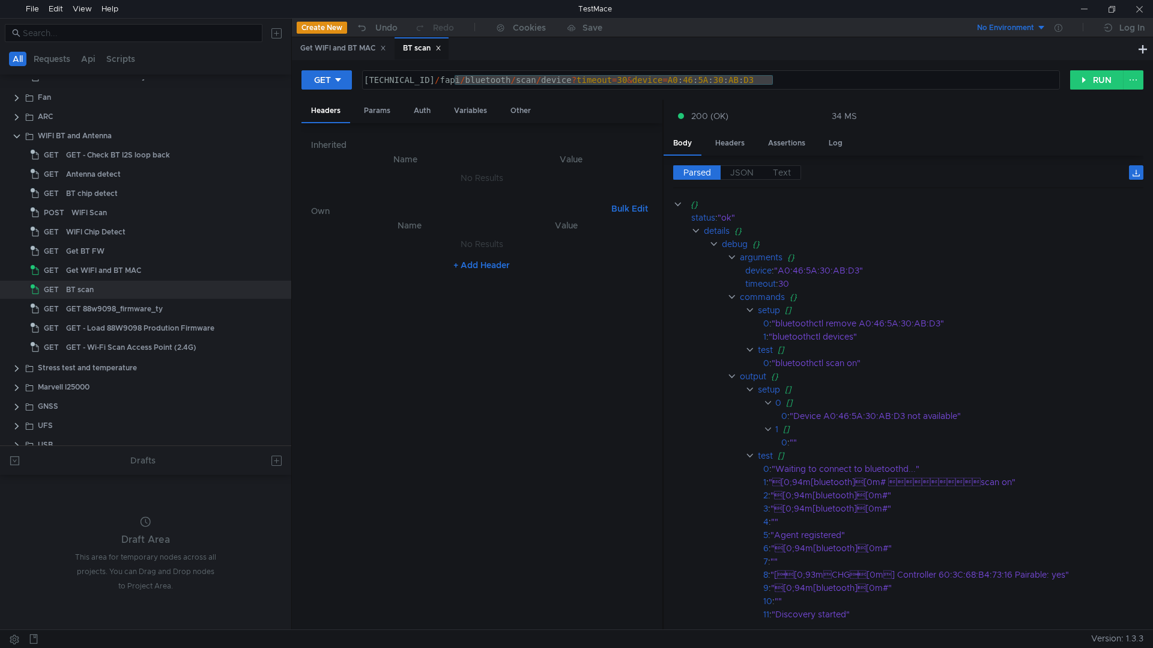
scroll to position [0, 29]
click at [1085, 7] on div at bounding box center [1085, 9] width 28 height 18
